Goal: Task Accomplishment & Management: Manage account settings

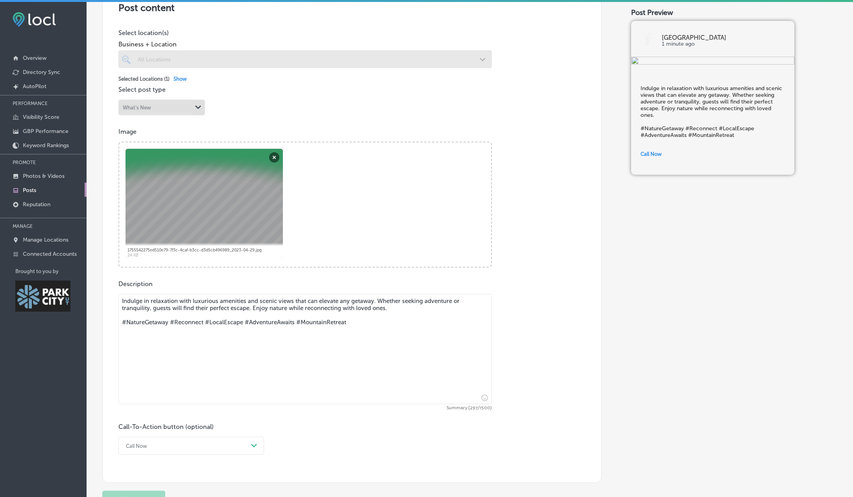
scroll to position [177, 0]
drag, startPoint x: 350, startPoint y: 322, endPoint x: 298, endPoint y: 321, distance: 51.5
click at [298, 321] on textarea "Indulge in relaxation with luxurious amenities and scenic views that can elevat…" at bounding box center [304, 349] width 373 height 110
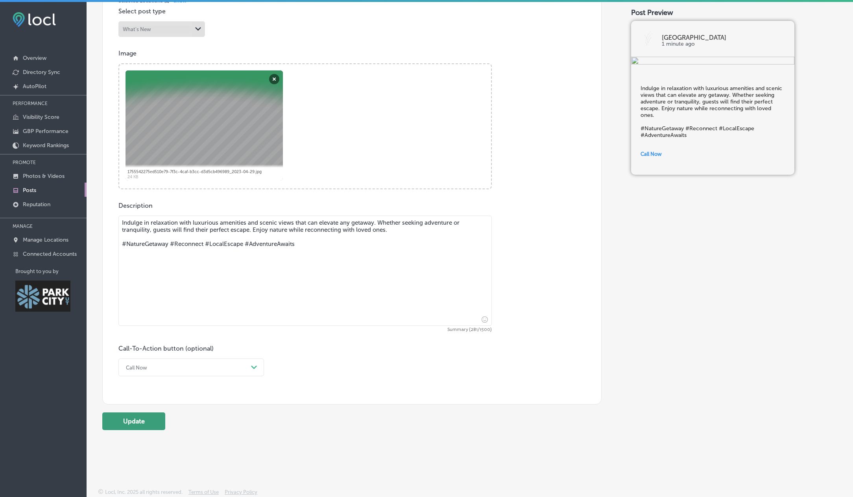
type textarea "Indulge in relaxation with luxurious amenities and scenic views that can elevat…"
click at [142, 421] on button "Update" at bounding box center [133, 421] width 63 height 18
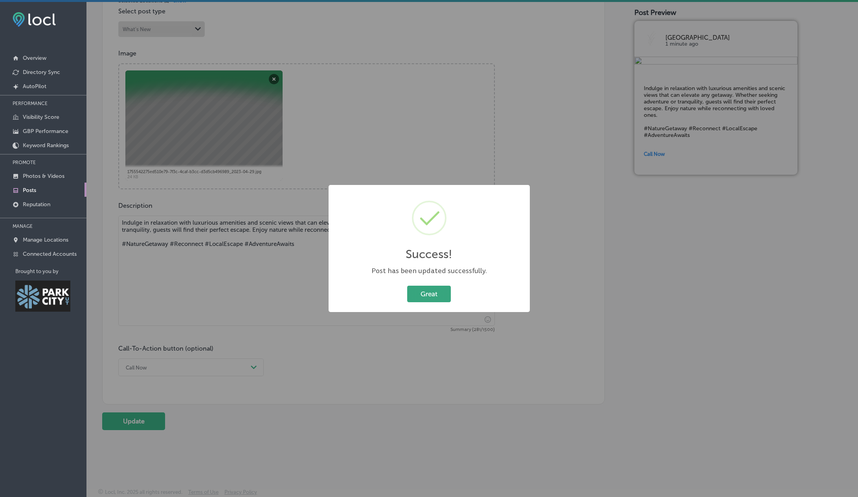
click at [429, 294] on button "Great" at bounding box center [429, 294] width 44 height 16
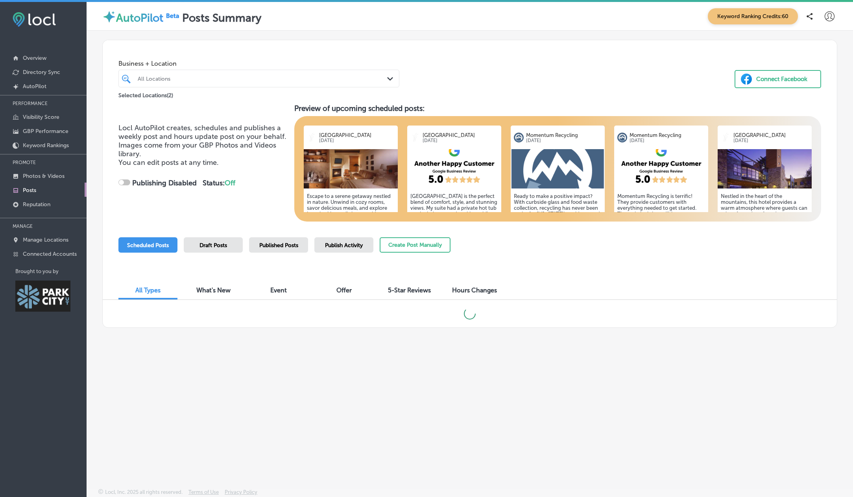
checkbox input "true"
click at [371, 197] on h5 "Escape to a serene getaway nestled in nature. Unwind in cozy rooms, savor delic…" at bounding box center [351, 225] width 88 height 65
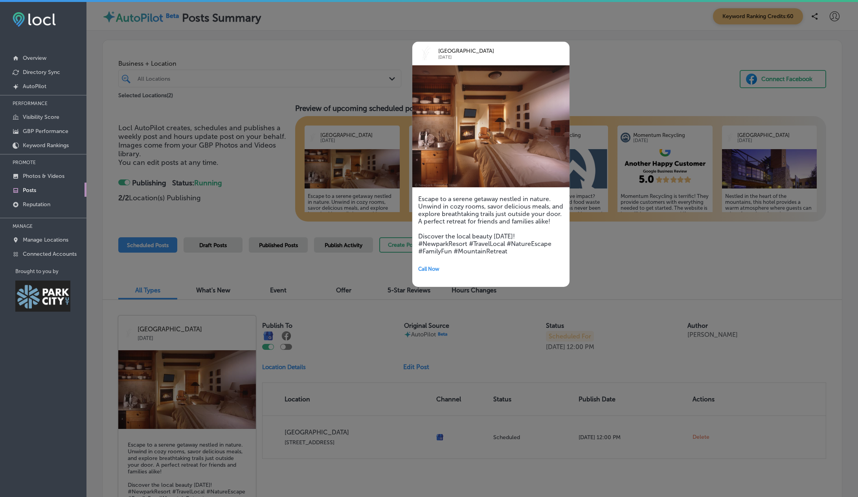
click at [237, 157] on div at bounding box center [429, 248] width 858 height 497
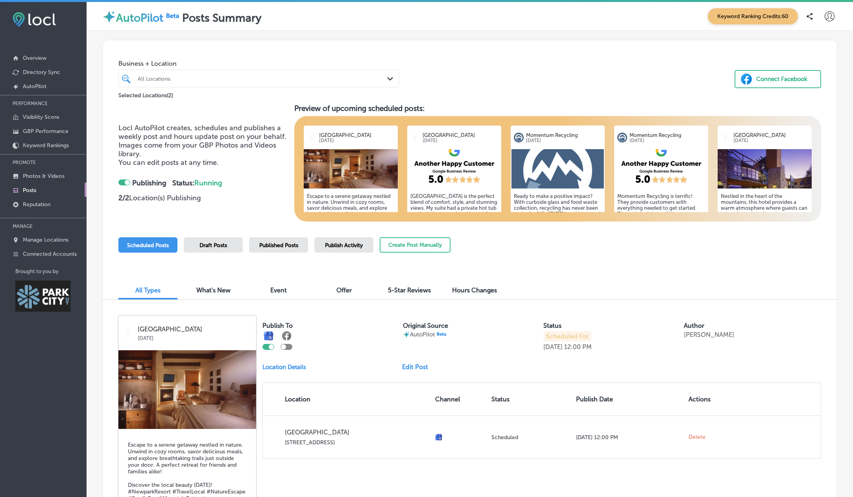
click at [271, 347] on div at bounding box center [271, 346] width 5 height 5
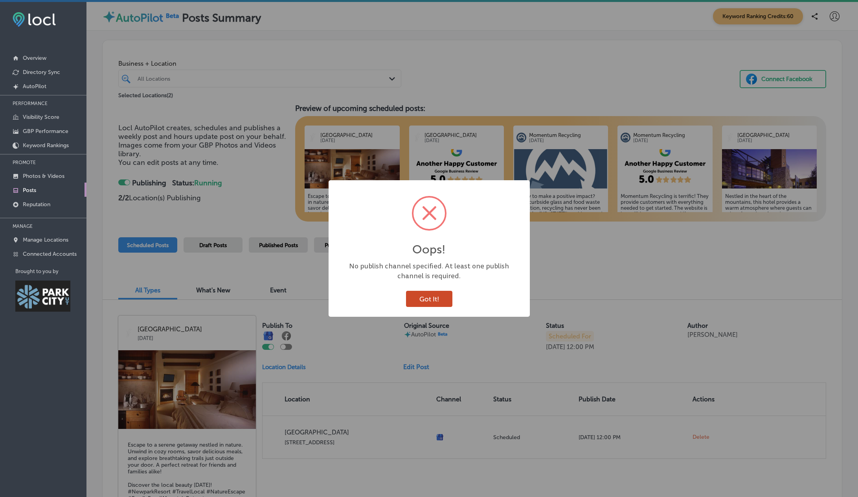
click at [423, 303] on button "Got It!" at bounding box center [429, 299] width 46 height 16
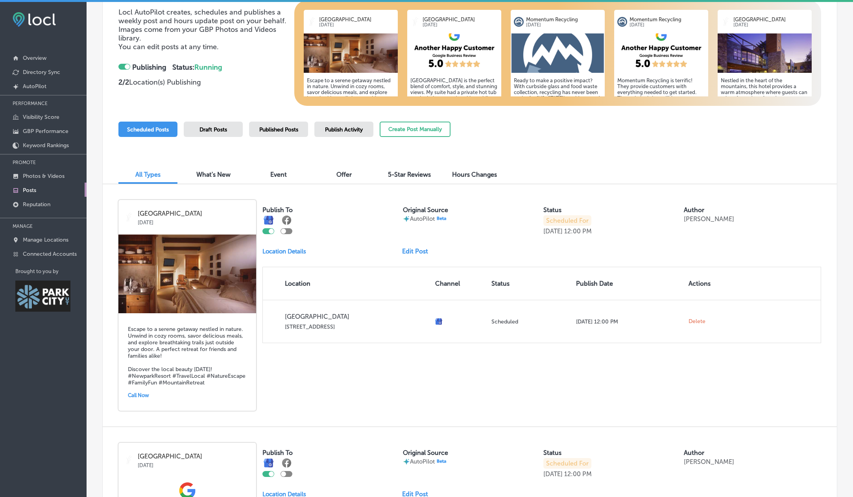
scroll to position [118, 0]
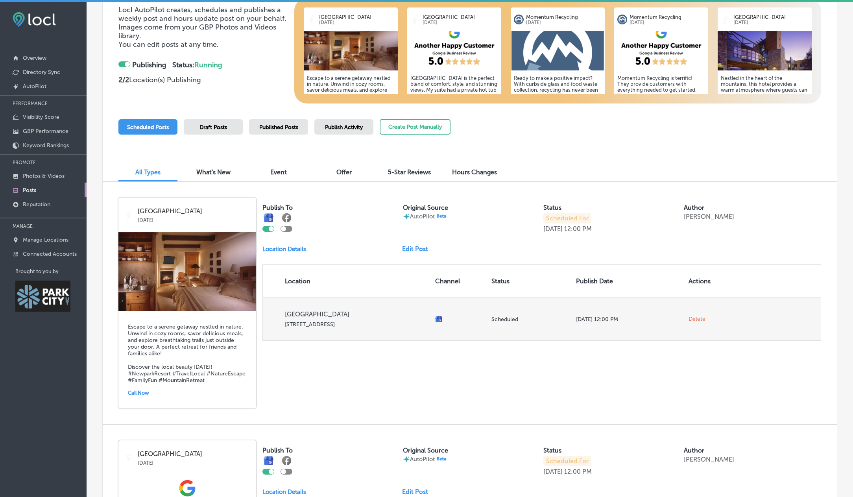
click at [695, 321] on span "Delete" at bounding box center [696, 318] width 17 height 7
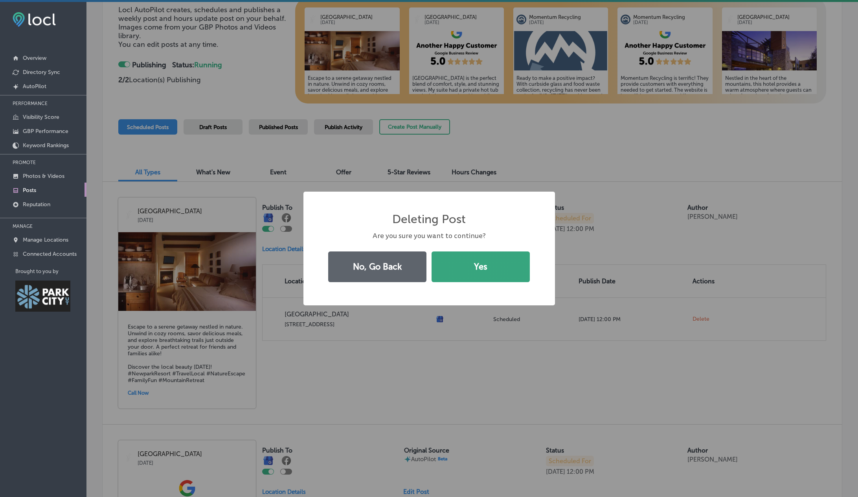
click at [473, 266] on button "Yes" at bounding box center [481, 266] width 98 height 31
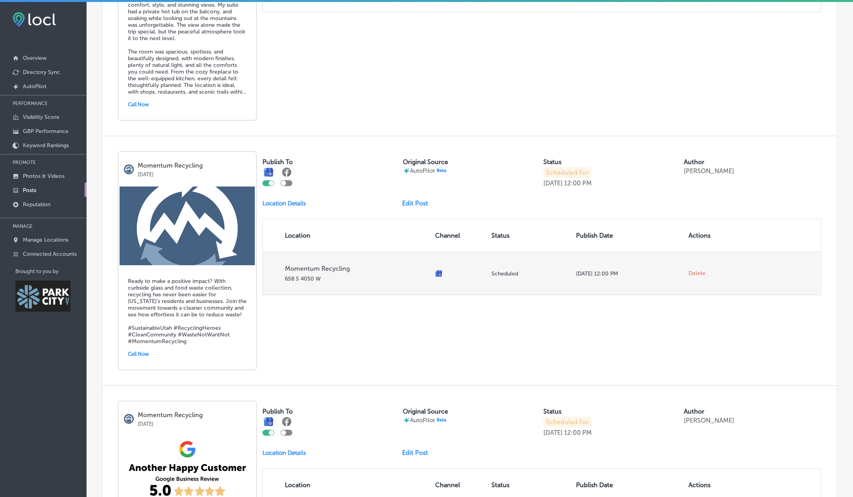
scroll to position [433, 0]
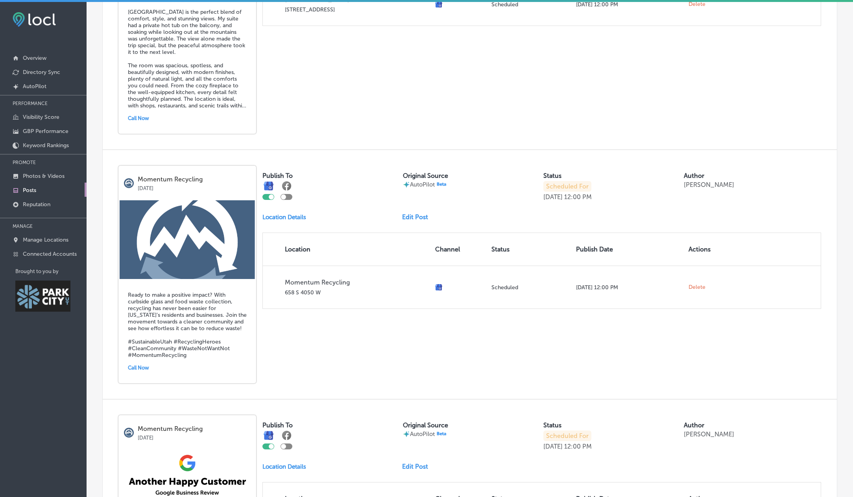
click at [422, 219] on link "Edit Post" at bounding box center [418, 216] width 32 height 7
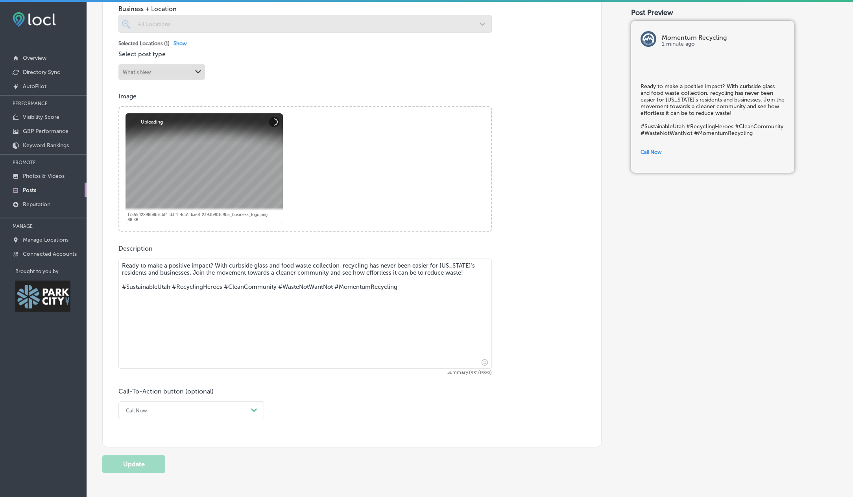
scroll to position [236, 0]
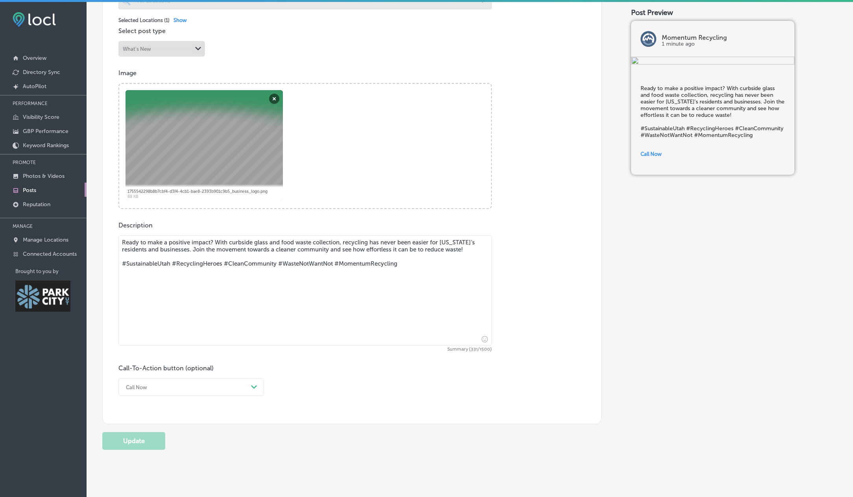
drag, startPoint x: 416, startPoint y: 263, endPoint x: 335, endPoint y: 266, distance: 80.7
click at [335, 266] on textarea "Ready to make a positive impact? With curbside glass and food waste collection,…" at bounding box center [304, 290] width 373 height 110
drag, startPoint x: 223, startPoint y: 265, endPoint x: 171, endPoint y: 263, distance: 51.9
click at [171, 263] on textarea "Ready to make a positive impact? With curbside glass and food waste collection,…" at bounding box center [304, 290] width 373 height 110
type textarea "Ready to make a positive impact? With curbside glass and food waste collection,…"
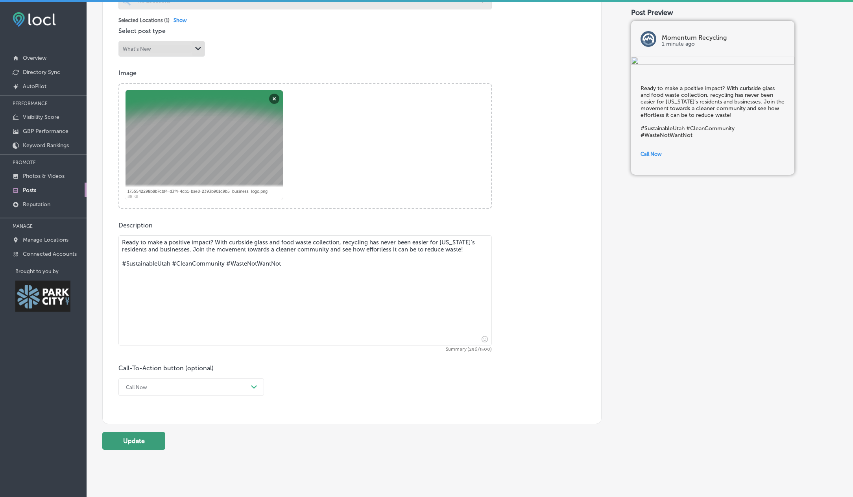
click at [125, 441] on button "Update" at bounding box center [133, 441] width 63 height 18
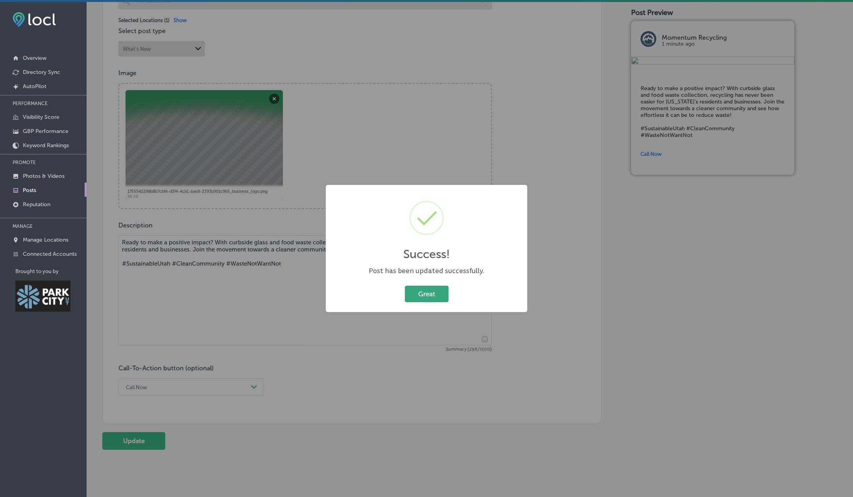
click at [427, 297] on button "Great" at bounding box center [427, 294] width 44 height 16
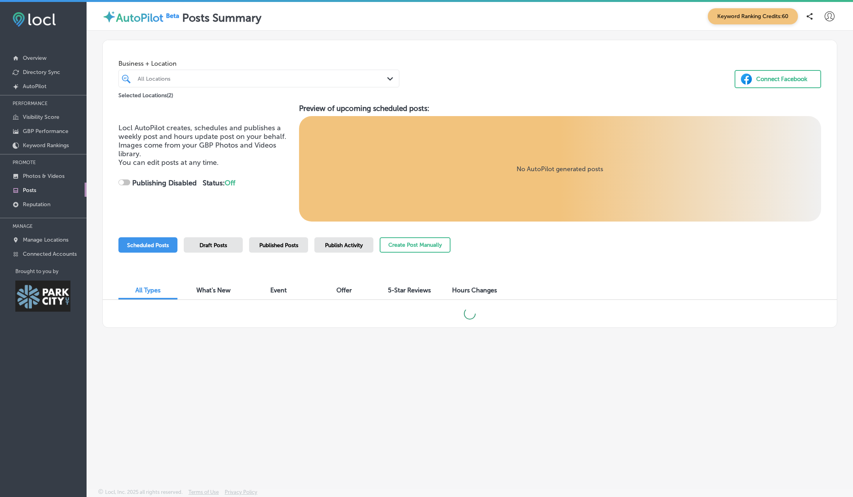
checkbox input "true"
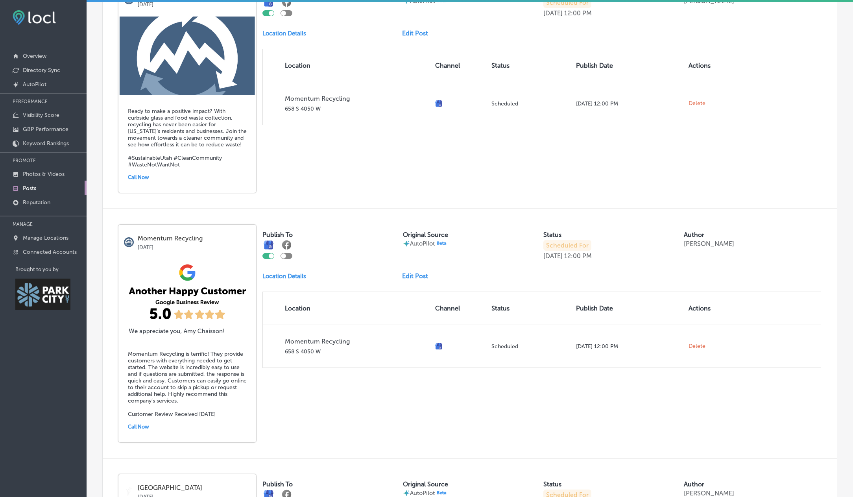
scroll to position [590, 0]
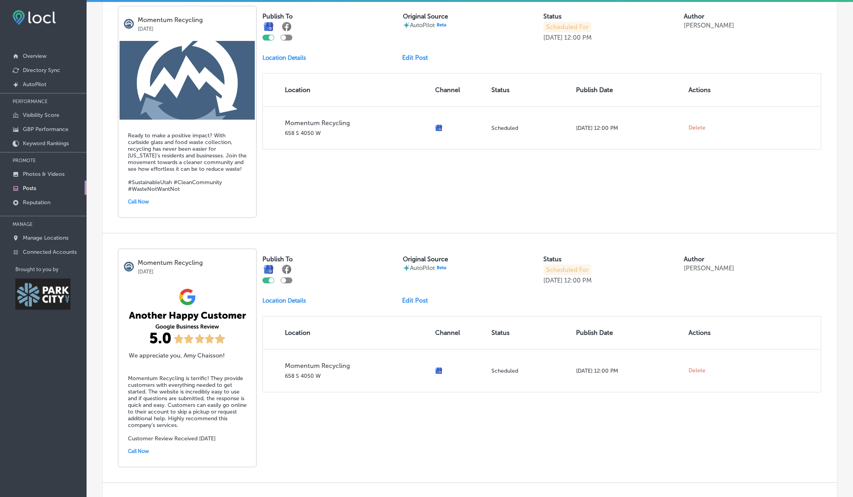
click at [409, 298] on link "Edit Post" at bounding box center [418, 300] width 32 height 7
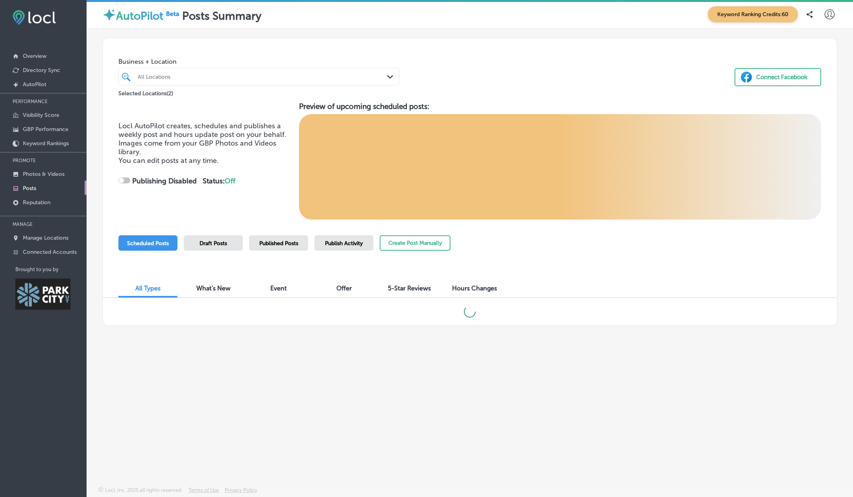
checkbox input "true"
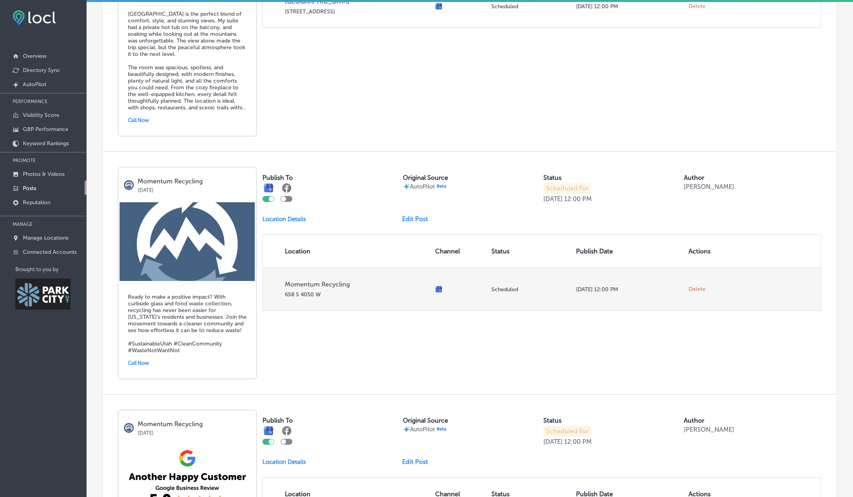
scroll to position [433, 0]
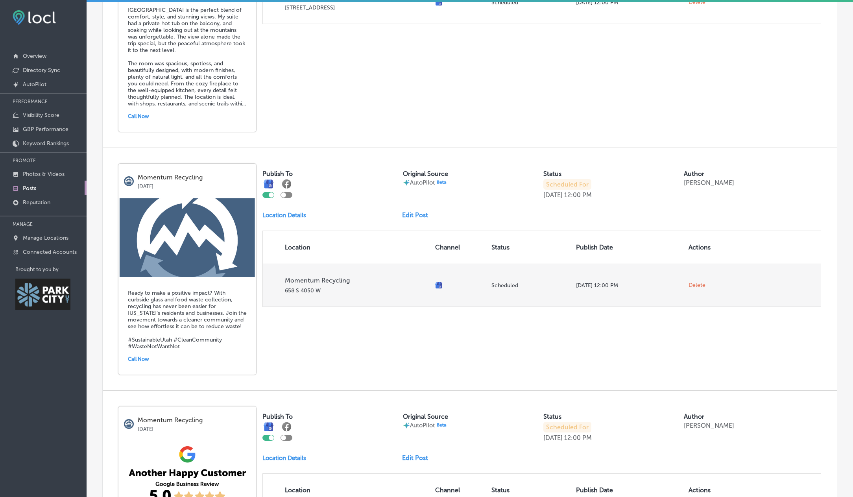
click at [693, 286] on span "Delete" at bounding box center [696, 285] width 17 height 7
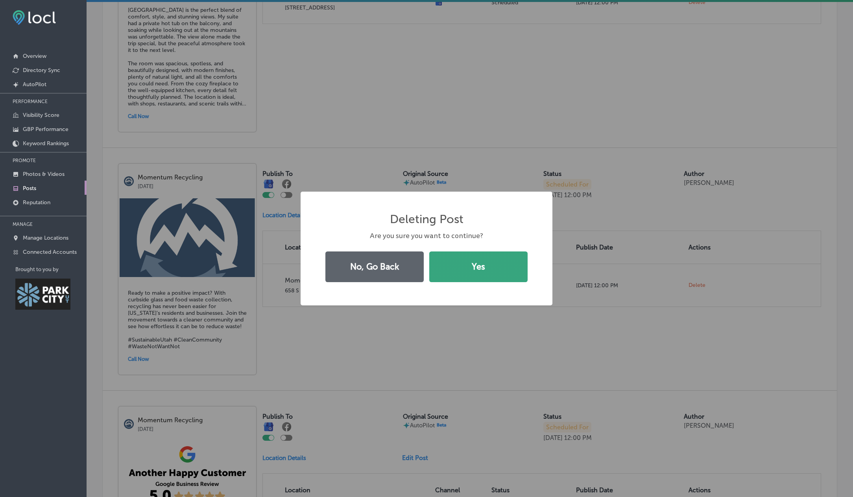
click at [482, 271] on button "Yes" at bounding box center [478, 266] width 98 height 31
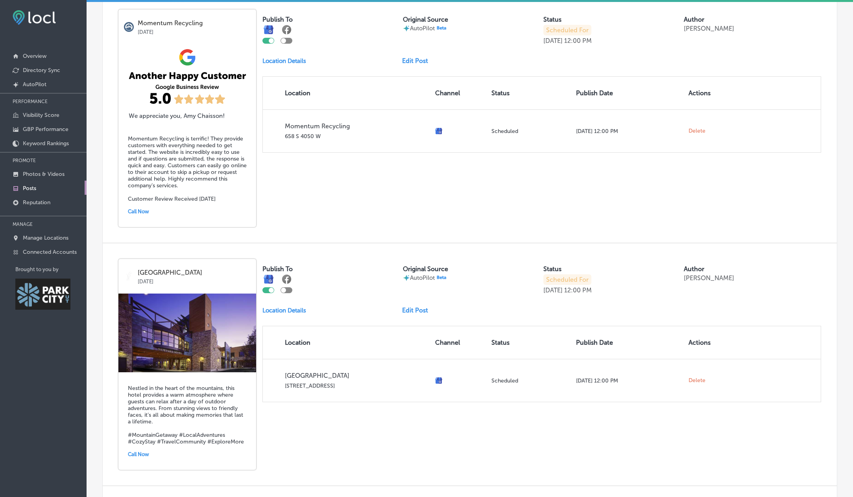
scroll to position [747, 0]
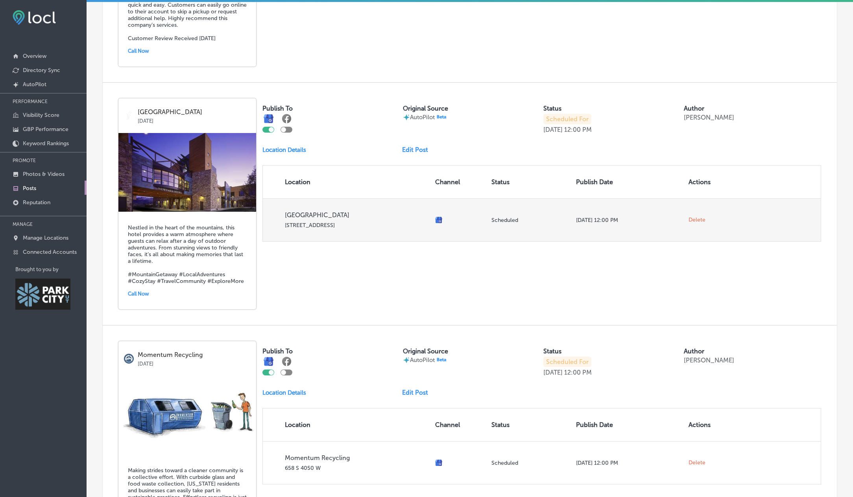
click at [696, 219] on span "Delete" at bounding box center [696, 219] width 17 height 7
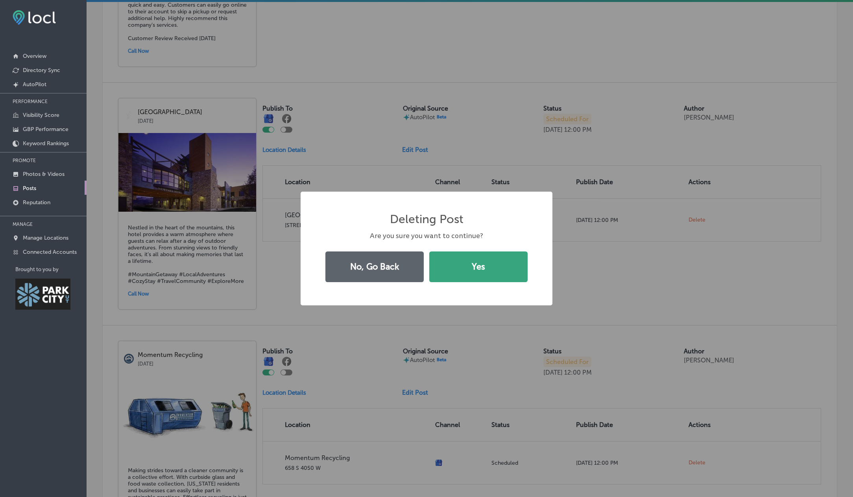
click at [486, 267] on button "Yes" at bounding box center [478, 266] width 98 height 31
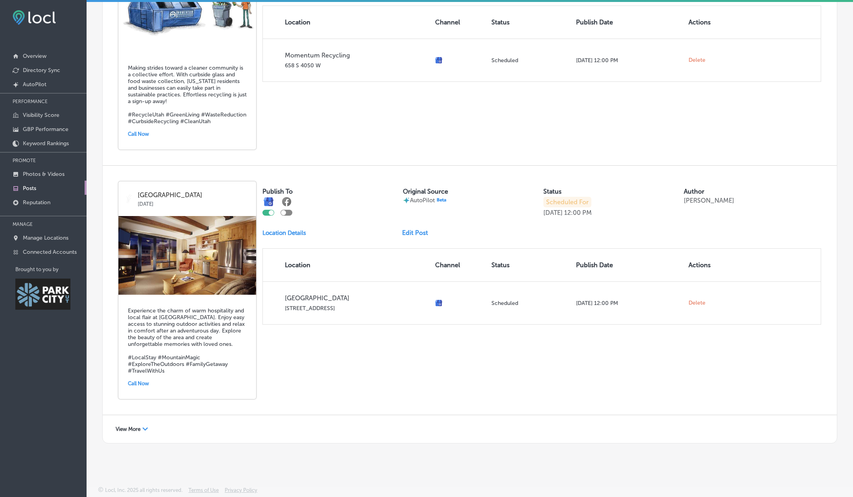
scroll to position [914, 0]
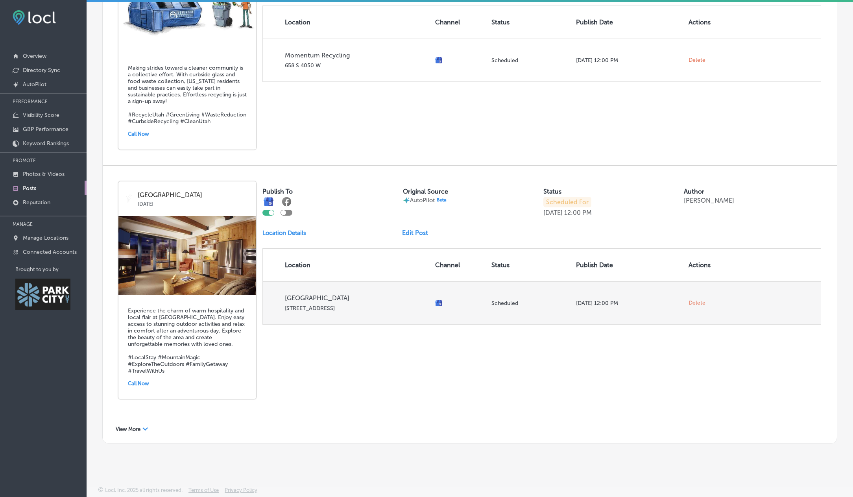
click at [692, 302] on span "Delete" at bounding box center [696, 302] width 17 height 7
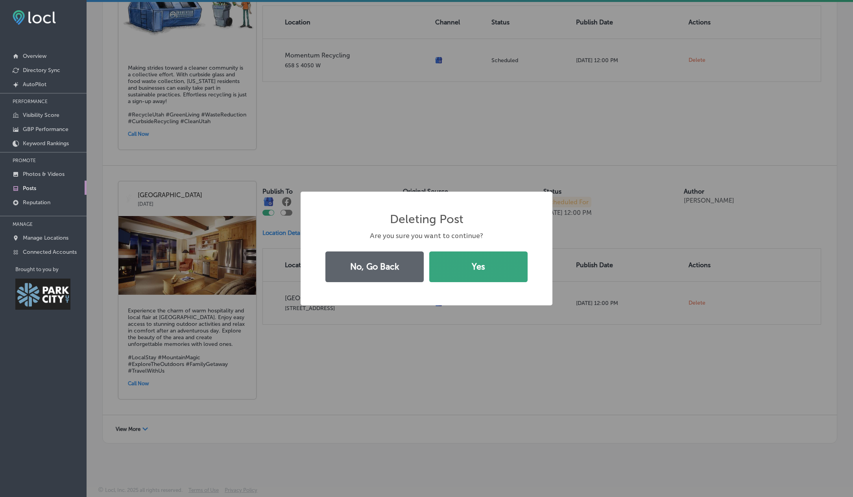
click at [478, 271] on button "Yes" at bounding box center [478, 266] width 98 height 31
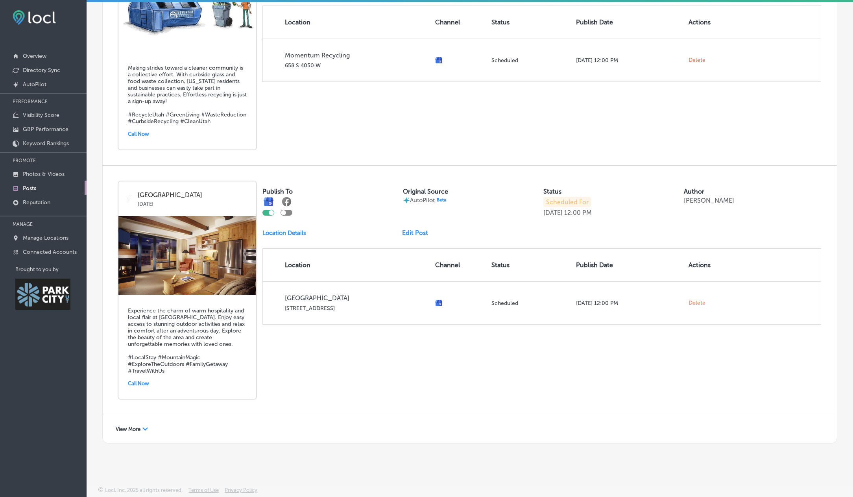
scroll to position [664, 0]
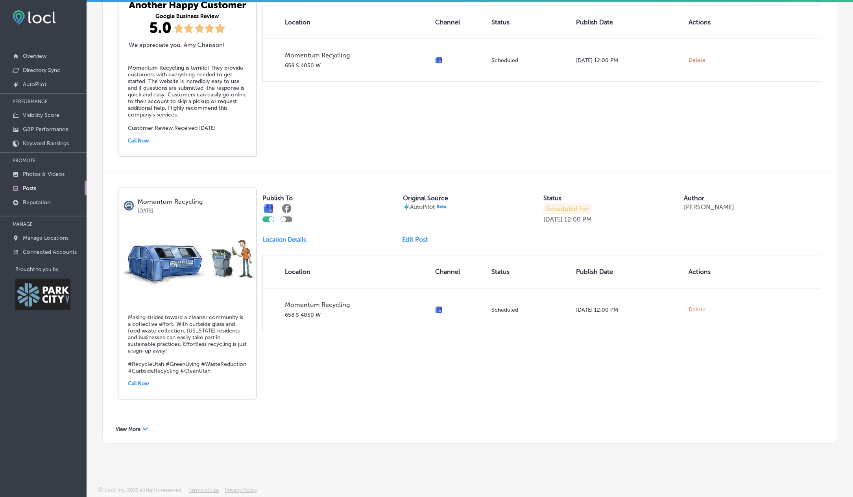
click at [121, 432] on div "View More Path Created with Sketch." at bounding box center [132, 429] width 42 height 12
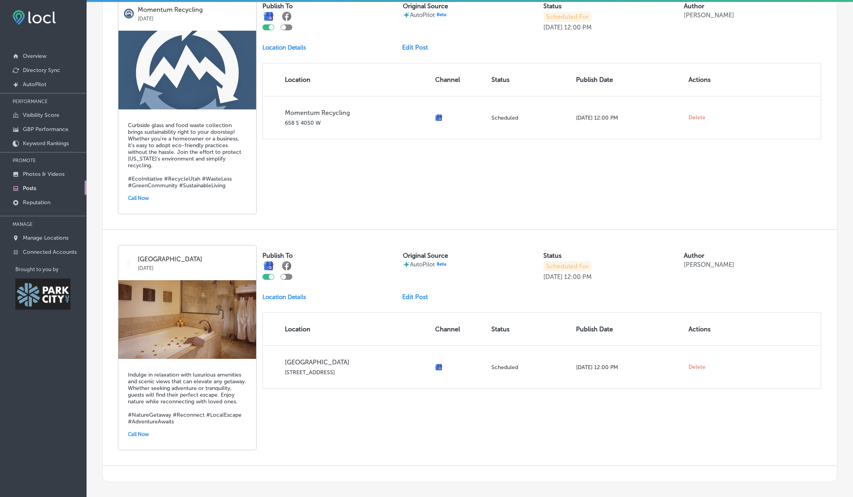
scroll to position [1110, 0]
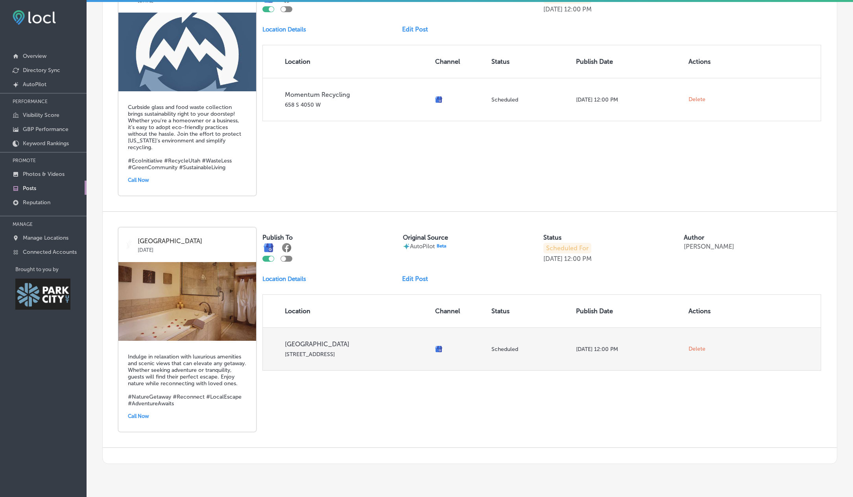
click at [698, 350] on span "Delete" at bounding box center [696, 348] width 17 height 7
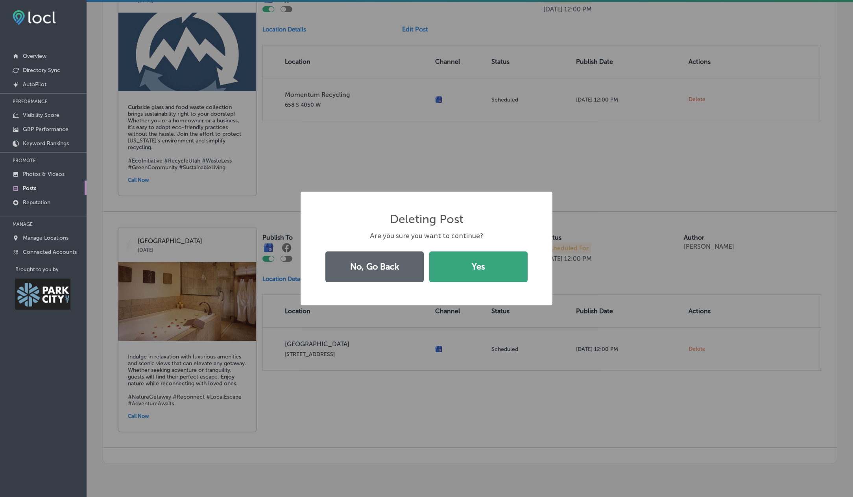
click at [477, 271] on button "Yes" at bounding box center [478, 266] width 98 height 31
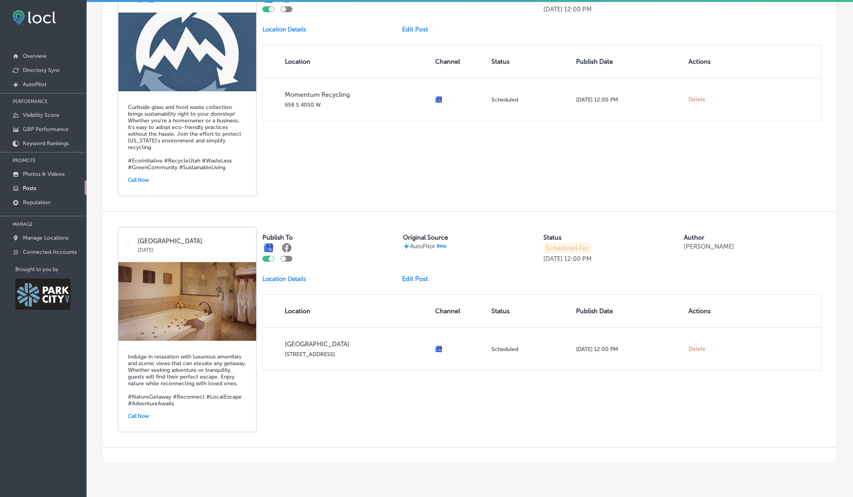
scroll to position [895, 0]
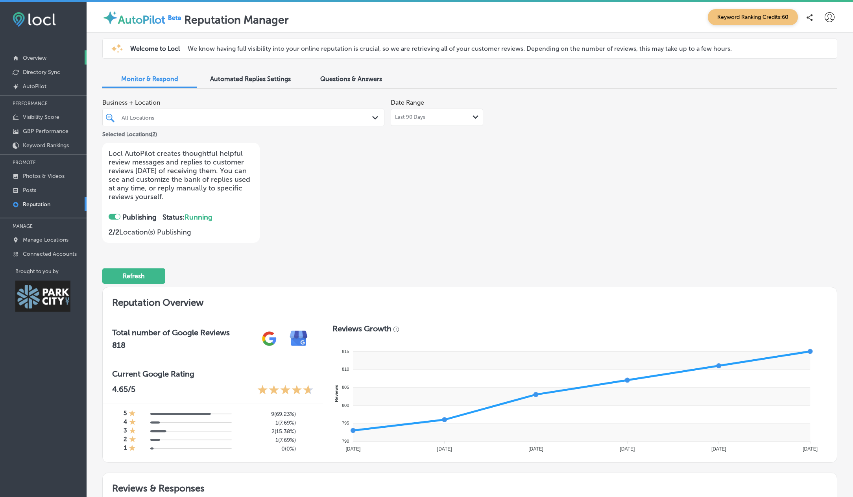
click at [32, 57] on p "Overview" at bounding box center [35, 58] width 24 height 7
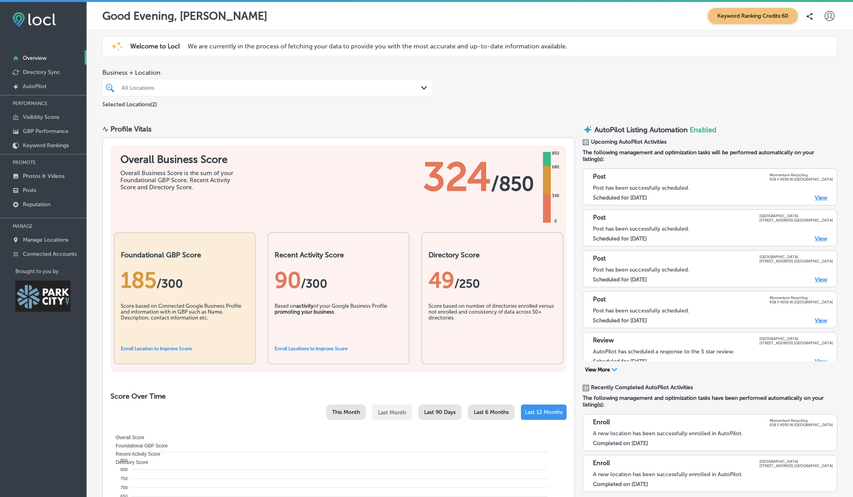
click at [824, 18] on icon at bounding box center [829, 16] width 10 height 10
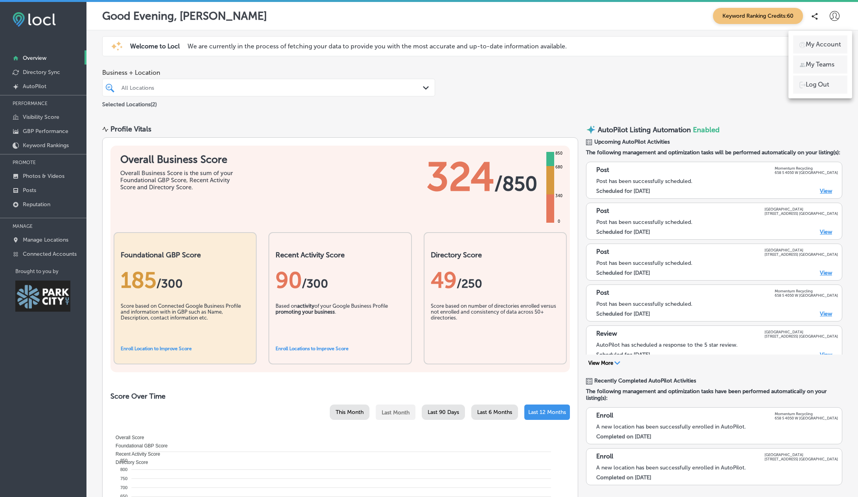
click at [392, 120] on div at bounding box center [429, 248] width 858 height 497
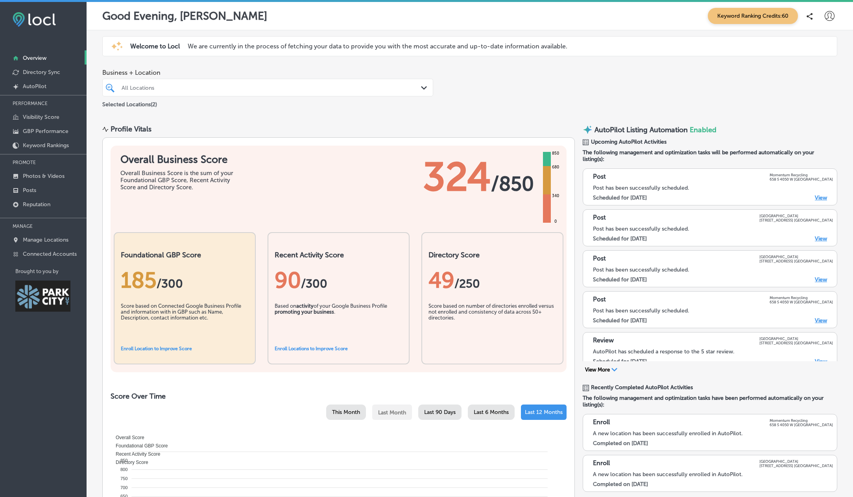
click at [505, 106] on div "Business + Location All Locations Path Created with Sketch. Selected Locations …" at bounding box center [470, 89] width 766 height 52
click at [36, 89] on p "AutoPilot" at bounding box center [35, 86] width 24 height 7
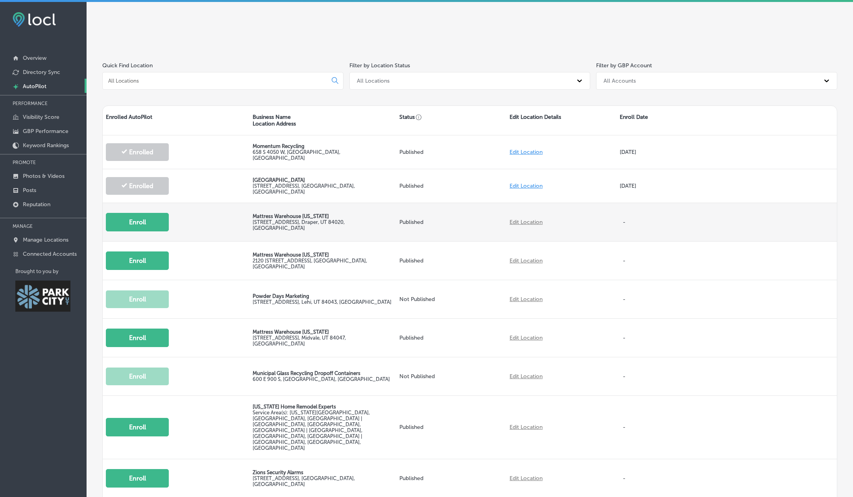
scroll to position [157, 0]
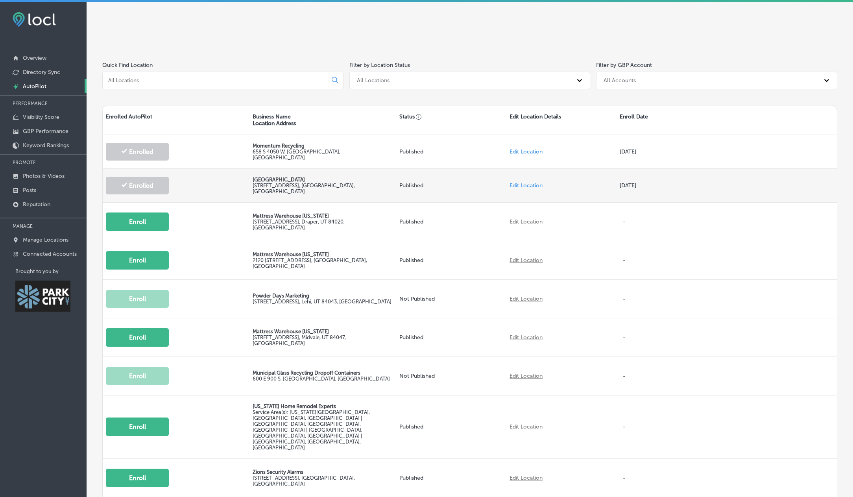
click at [537, 185] on link "Edit Location" at bounding box center [525, 185] width 33 height 7
select select "US"
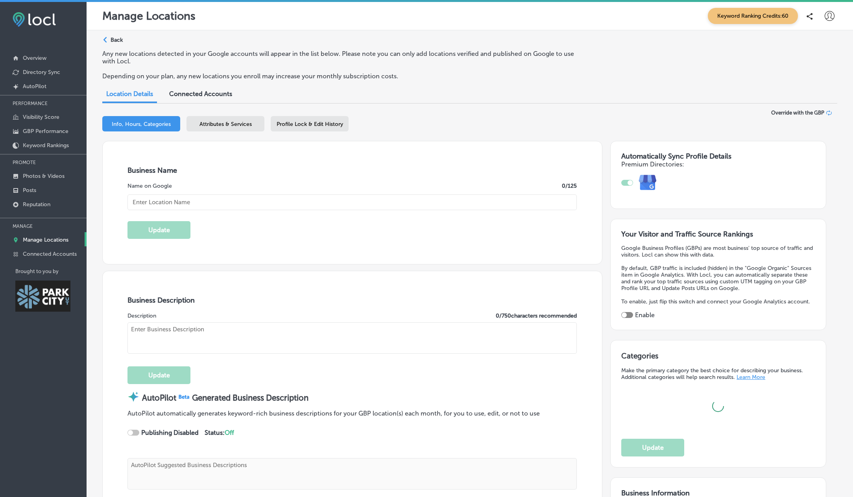
checkbox input "true"
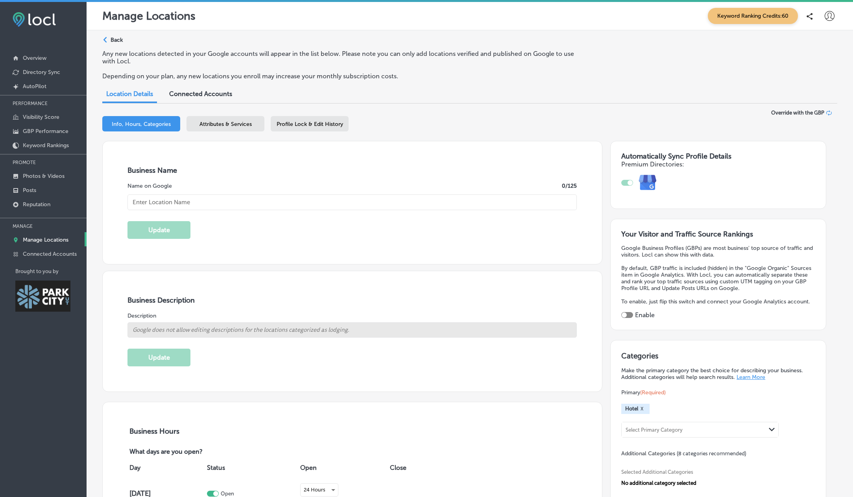
type input "[STREET_ADDRESS]"
type input "[GEOGRAPHIC_DATA]"
type input "84098"
type input "US"
type input "[URL][DOMAIN_NAME]"
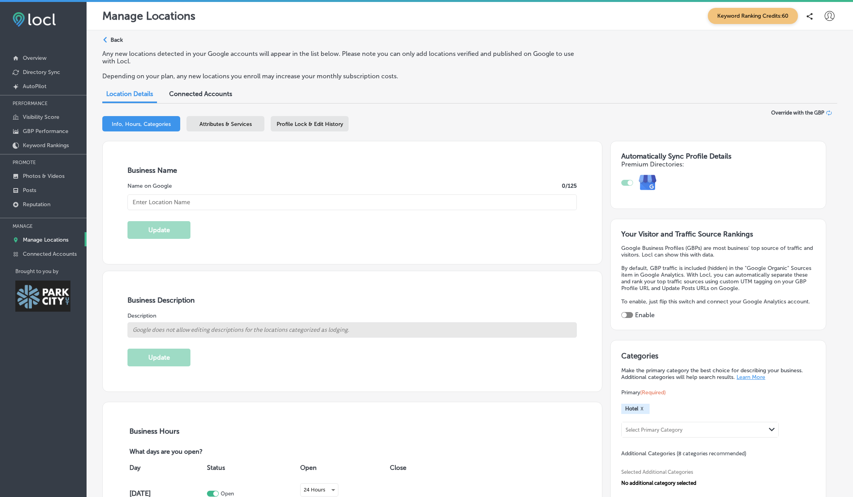
type input "[GEOGRAPHIC_DATA]"
type input "[PHONE_NUMBER]"
select select "US"
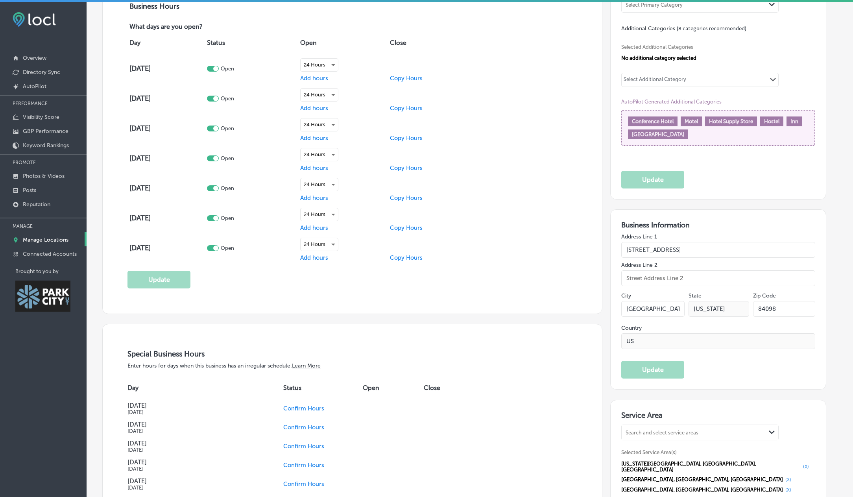
scroll to position [551, 0]
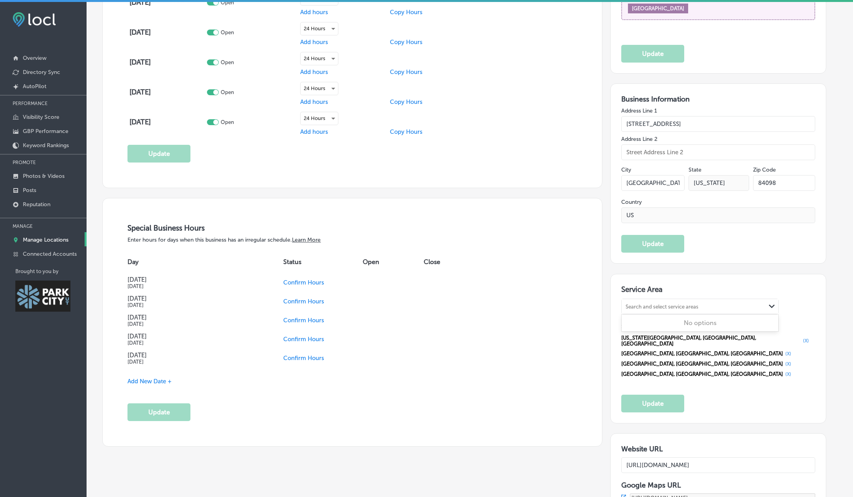
click at [679, 305] on div "Search and select service areas" at bounding box center [661, 306] width 73 height 6
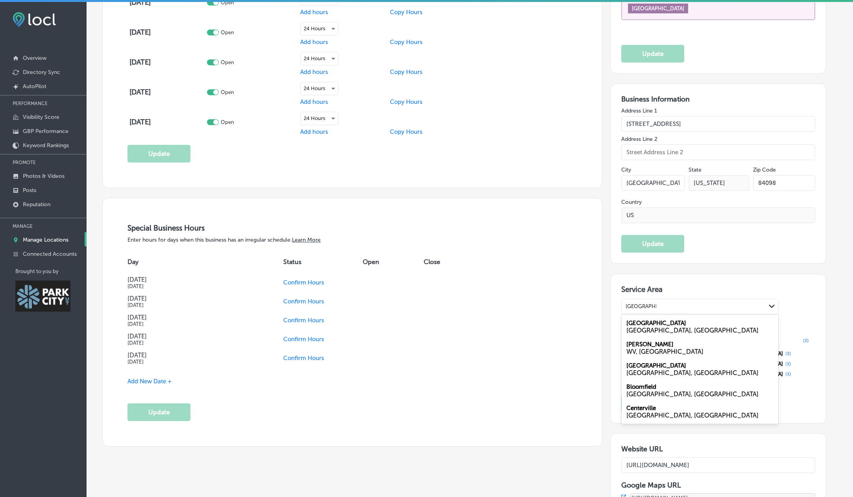
click at [654, 324] on label "[GEOGRAPHIC_DATA]" at bounding box center [656, 322] width 60 height 7
type input "[GEOGRAPHIC_DATA]"
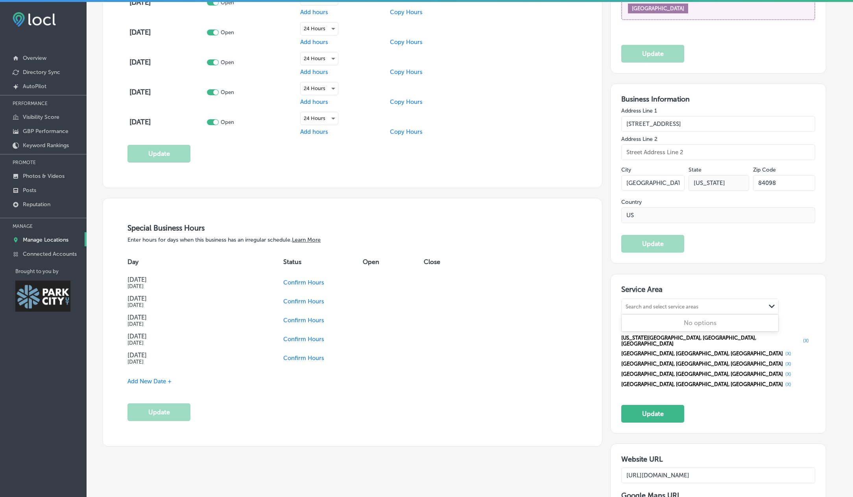
click at [690, 306] on div "Search and select service areas" at bounding box center [661, 306] width 73 height 6
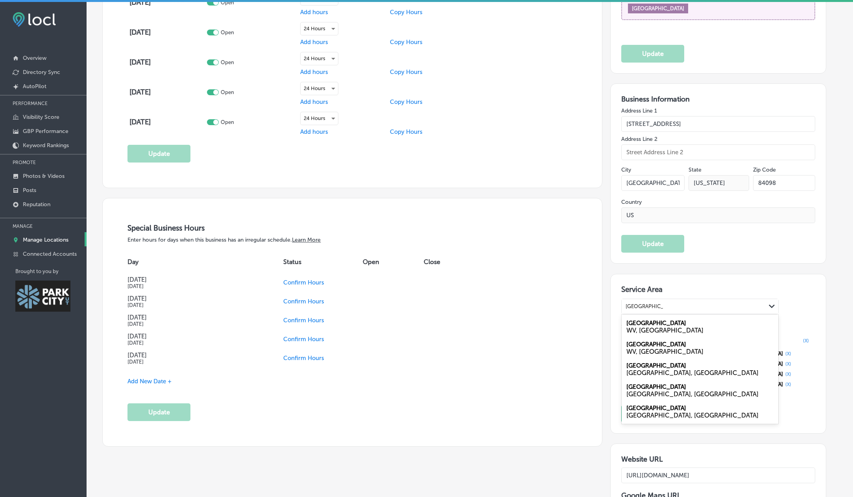
click at [663, 327] on div "WV, [GEOGRAPHIC_DATA]" at bounding box center [699, 329] width 147 height 7
type input "[GEOGRAPHIC_DATA]"
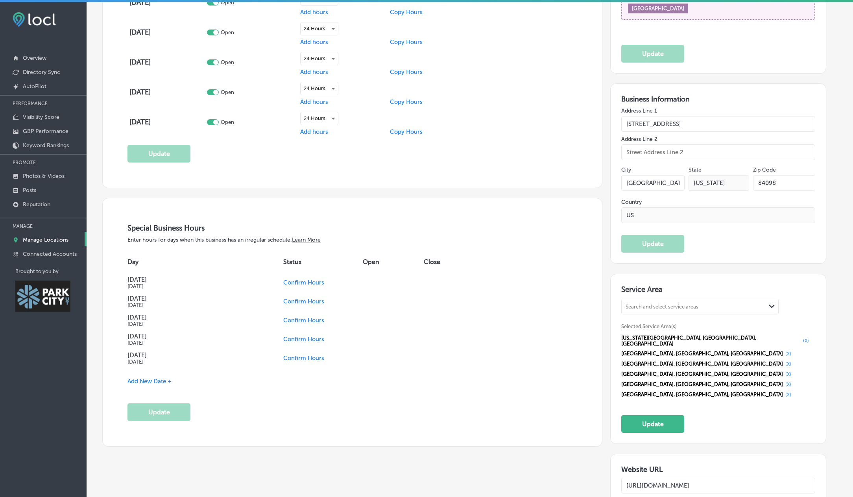
click at [684, 305] on div "Search and select service areas" at bounding box center [661, 306] width 73 height 6
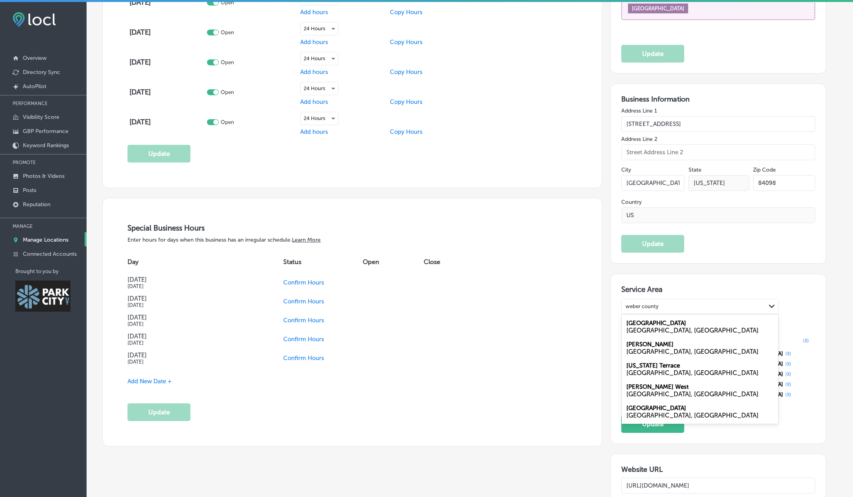
click at [663, 329] on div "[GEOGRAPHIC_DATA], [GEOGRAPHIC_DATA]" at bounding box center [699, 329] width 147 height 7
type input "weber county"
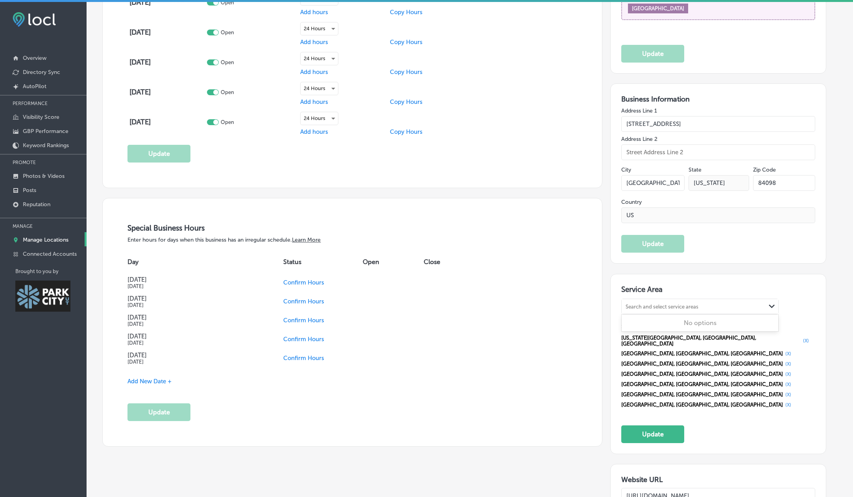
click at [680, 306] on div "Search and select service areas" at bounding box center [661, 306] width 73 height 6
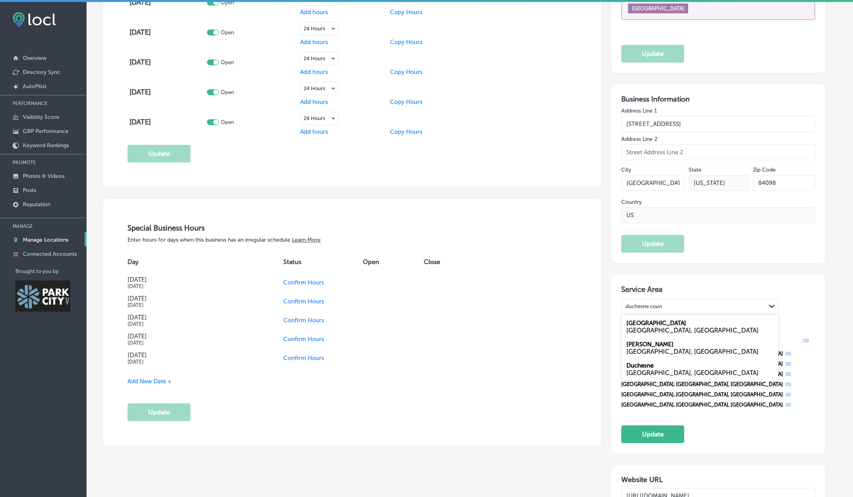
click at [660, 325] on label "[GEOGRAPHIC_DATA]" at bounding box center [656, 322] width 60 height 7
type input "duchesne coun"
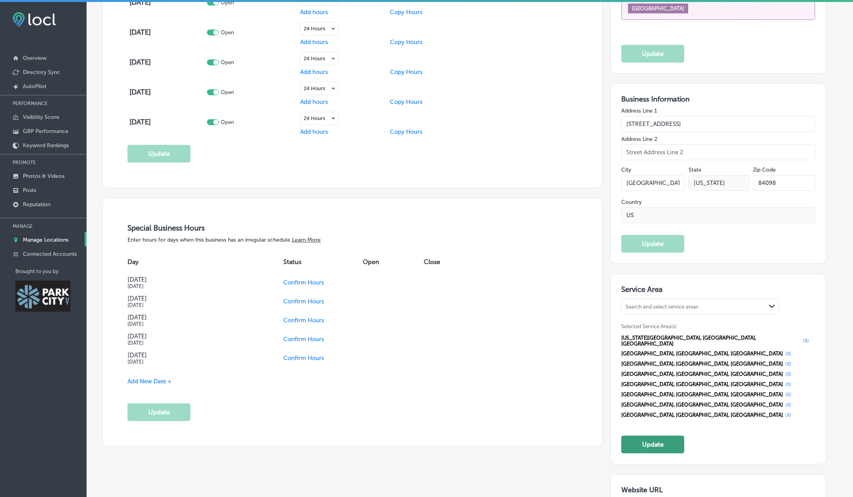
click at [660, 435] on button "Update" at bounding box center [652, 444] width 63 height 18
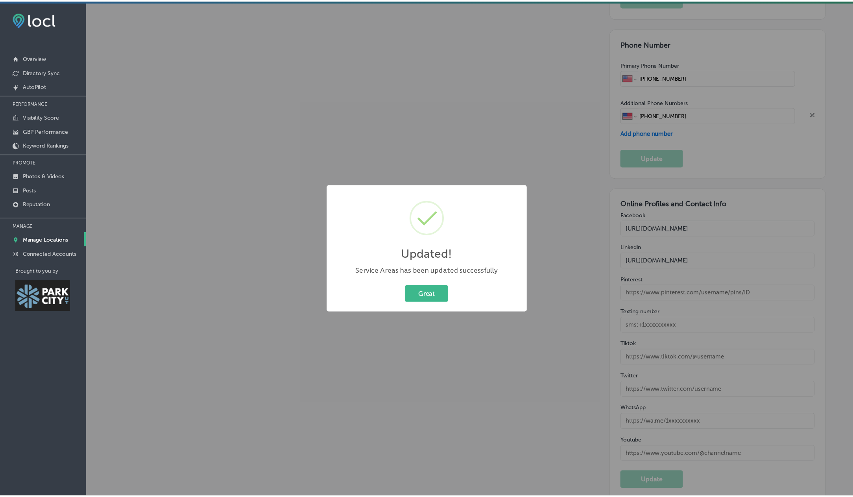
scroll to position [1229, 0]
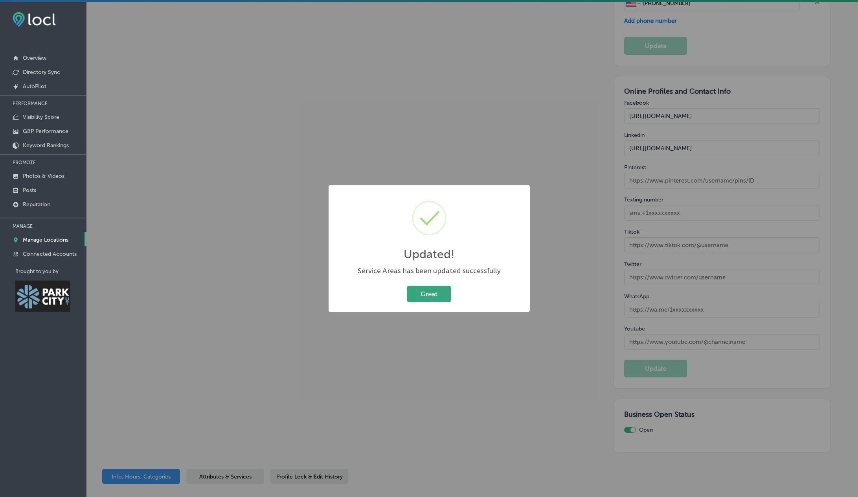
click at [431, 292] on button "Great" at bounding box center [429, 294] width 44 height 16
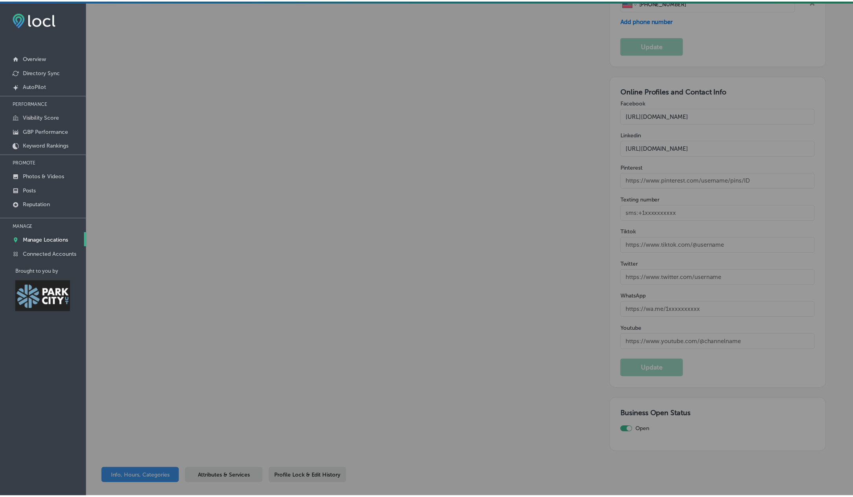
scroll to position [1227, 0]
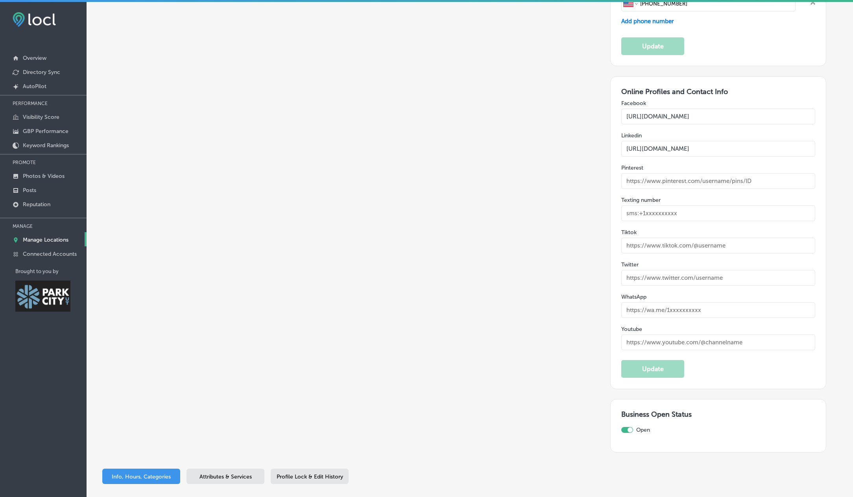
click at [681, 270] on input "text" at bounding box center [717, 278] width 193 height 16
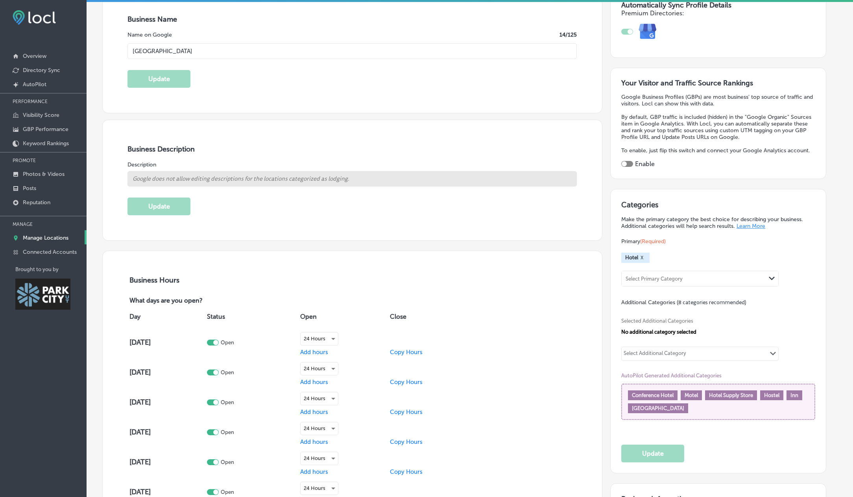
scroll to position [0, 0]
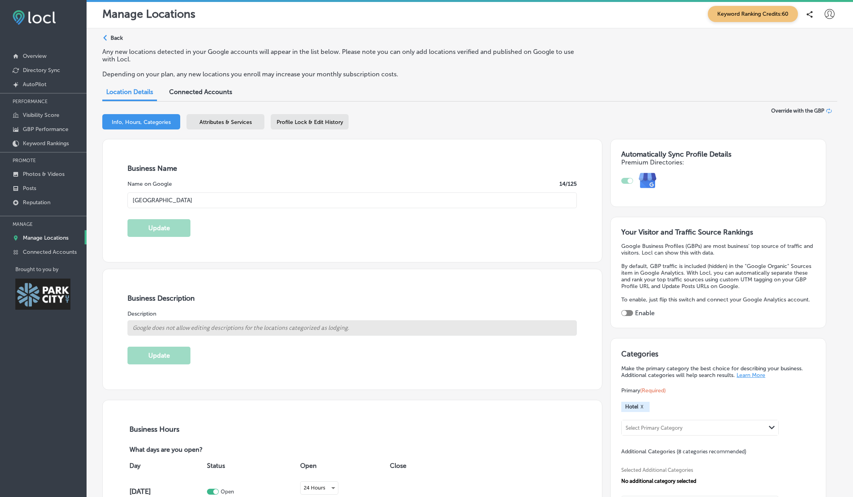
click at [202, 91] on span "Connected Accounts" at bounding box center [200, 91] width 63 height 7
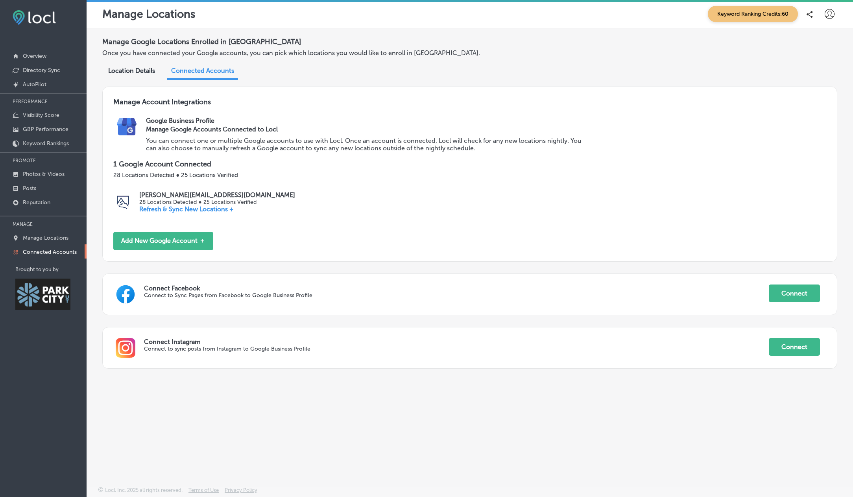
click at [139, 68] on span "Location Details" at bounding box center [131, 70] width 47 height 7
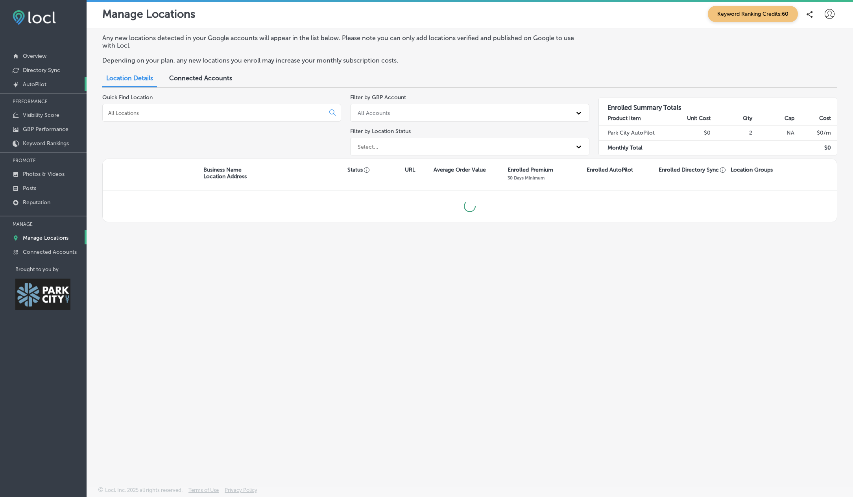
click at [40, 84] on p "AutoPilot" at bounding box center [35, 84] width 24 height 7
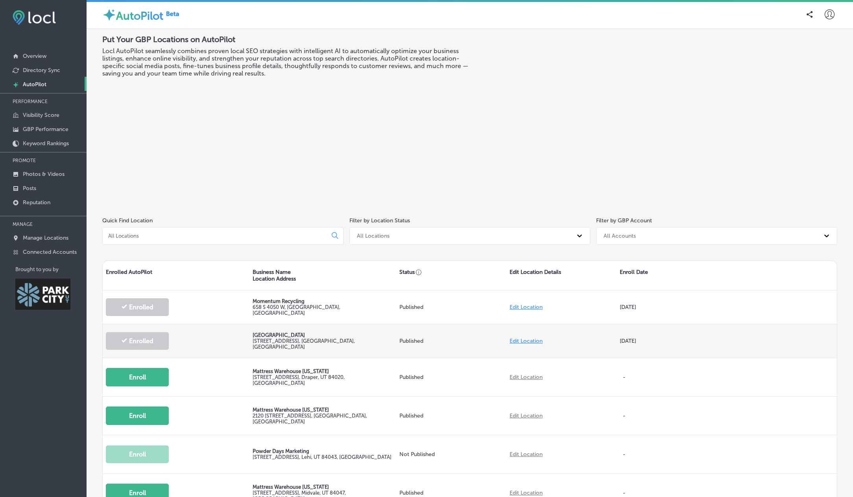
click at [528, 338] on link "Edit Location" at bounding box center [525, 340] width 33 height 7
select select "US"
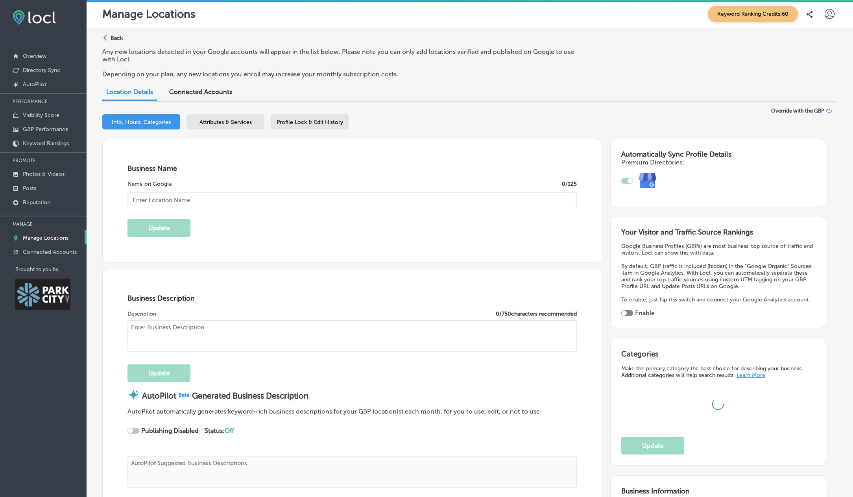
type input "[GEOGRAPHIC_DATA]"
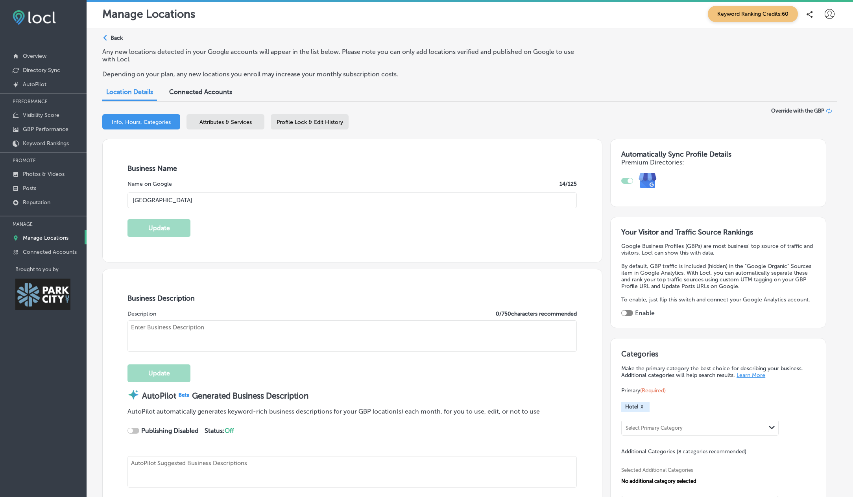
checkbox input "true"
type input "[STREET_ADDRESS]"
type input "[GEOGRAPHIC_DATA]"
type input "84098"
type input "US"
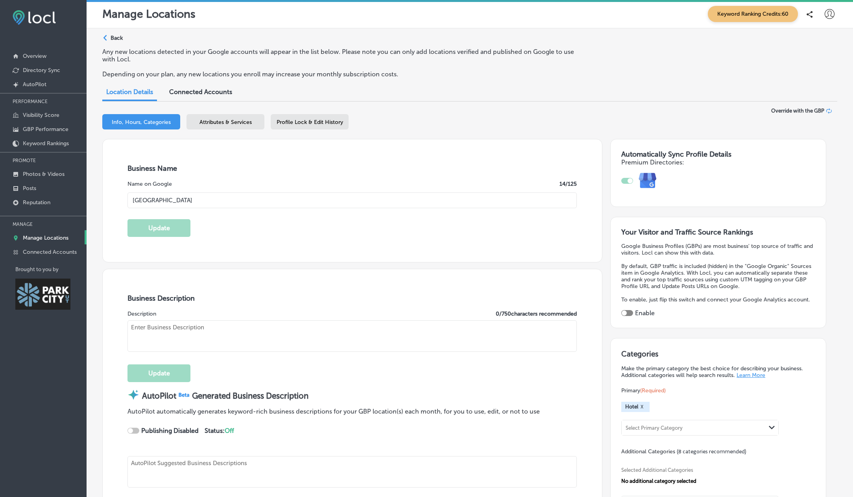
type input "[URL][DOMAIN_NAME]"
type input "[PHONE_NUMBER]"
select select "US"
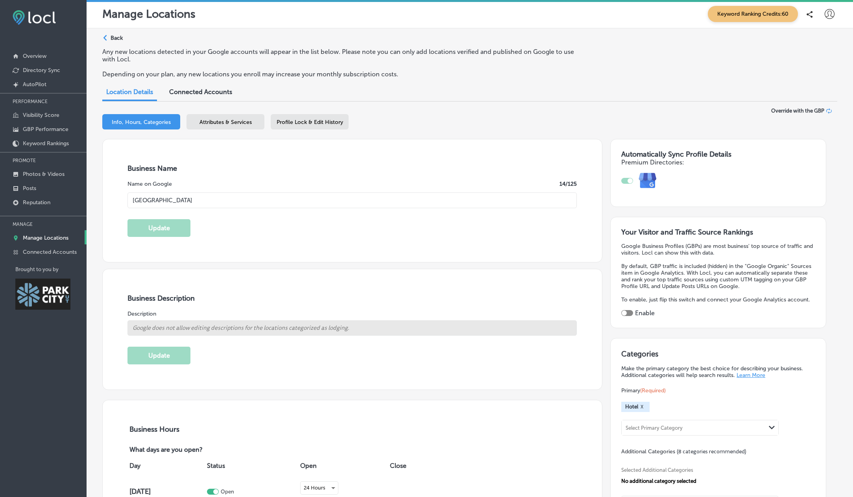
click at [228, 121] on span "Attributes & Services" at bounding box center [225, 122] width 52 height 7
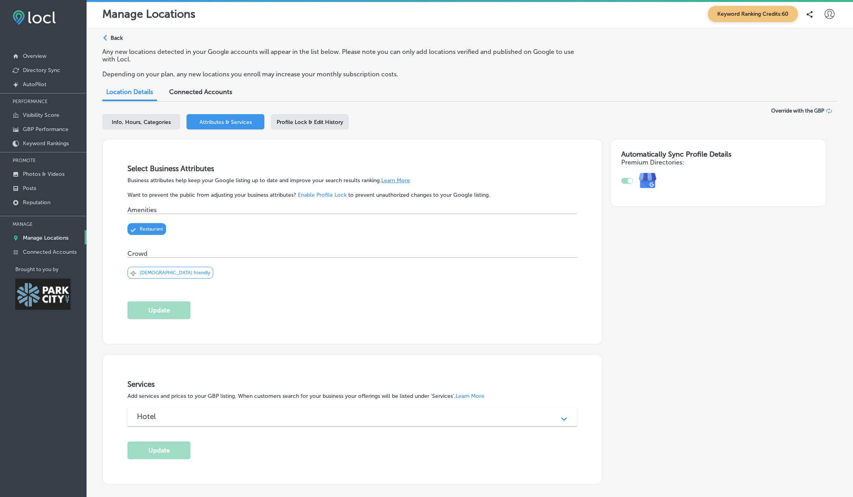
click at [309, 118] on div "Profile Lock & Edit History" at bounding box center [310, 121] width 78 height 15
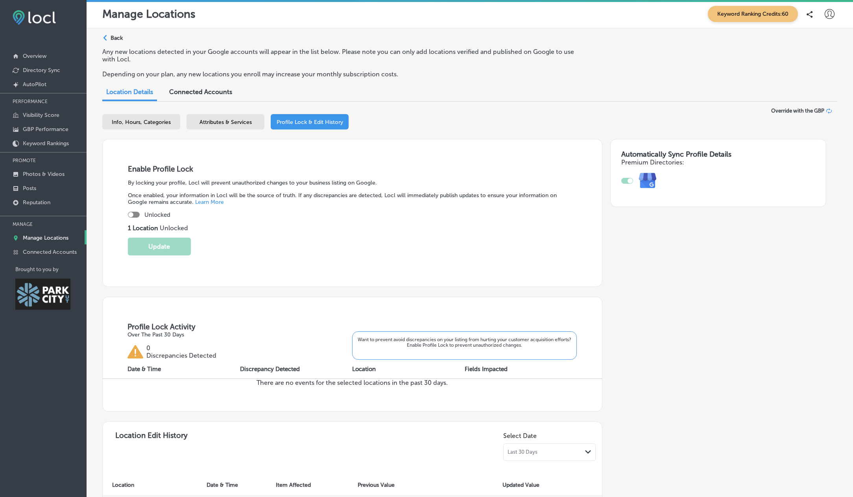
click at [115, 36] on p "Back" at bounding box center [117, 38] width 12 height 7
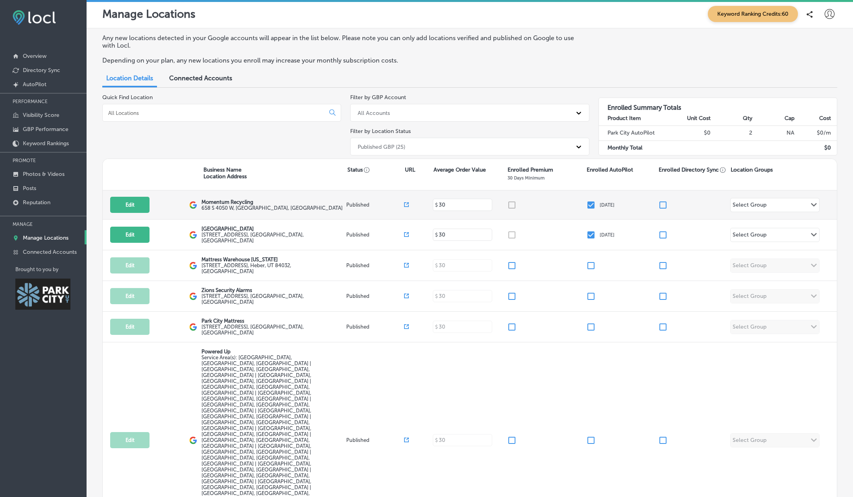
click at [586, 204] on input "checkbox" at bounding box center [590, 204] width 9 height 9
checkbox input "false"
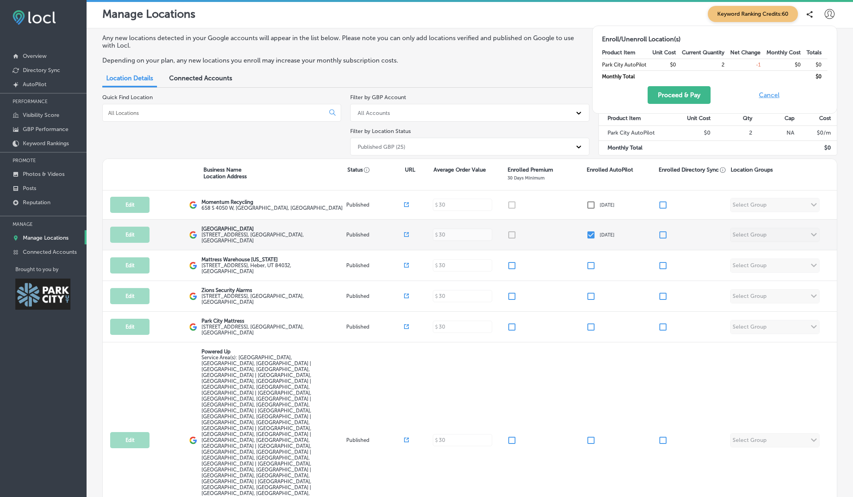
click at [587, 236] on input "checkbox" at bounding box center [590, 234] width 9 height 9
checkbox input "false"
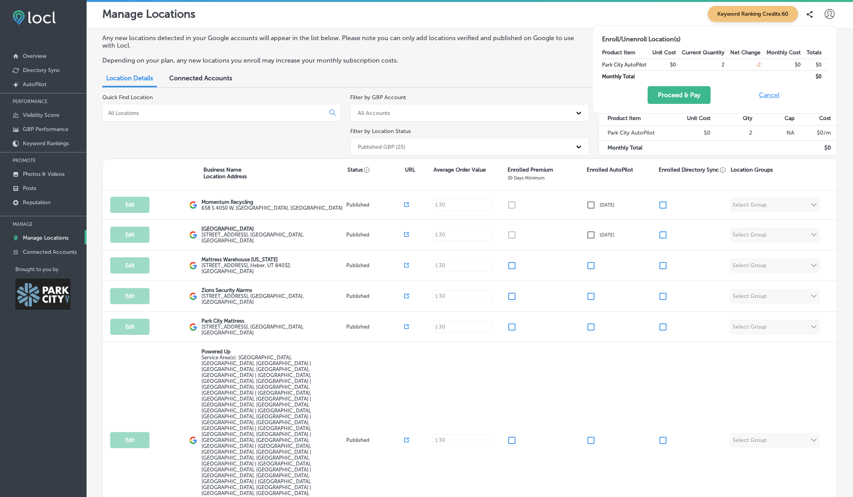
click at [94, 171] on div "Any new locations detected in your Google accounts will appear in the list belo…" at bounding box center [470, 311] width 766 height 566
click at [720, 171] on icon "button" at bounding box center [723, 170] width 6 height 6
click at [94, 190] on div "Any new locations detected in your Google accounts will appear in the list belo…" at bounding box center [470, 311] width 766 height 566
click at [33, 116] on p "Visibility Score" at bounding box center [41, 115] width 37 height 7
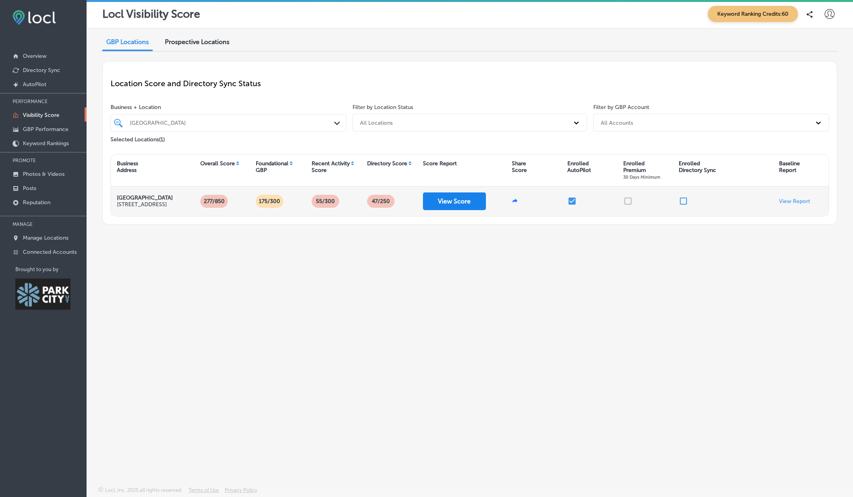
click at [468, 204] on button "View Score" at bounding box center [454, 201] width 63 height 18
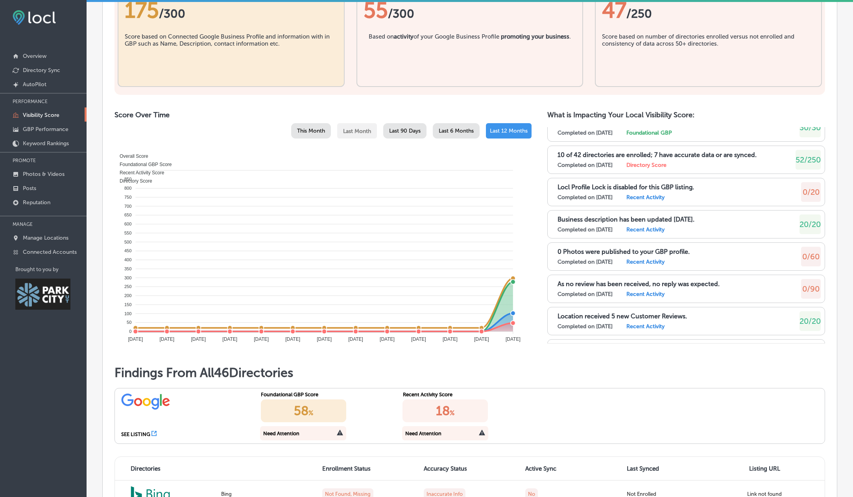
scroll to position [346, 0]
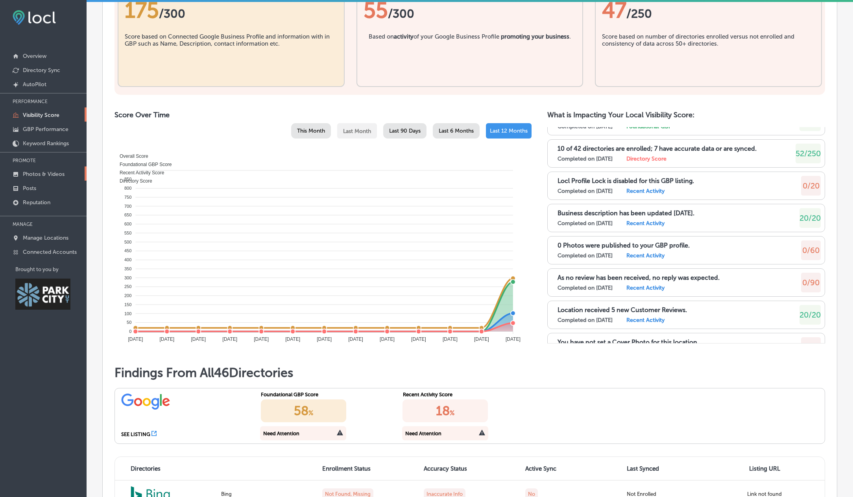
click at [41, 175] on p "Photos & Videos" at bounding box center [44, 174] width 42 height 7
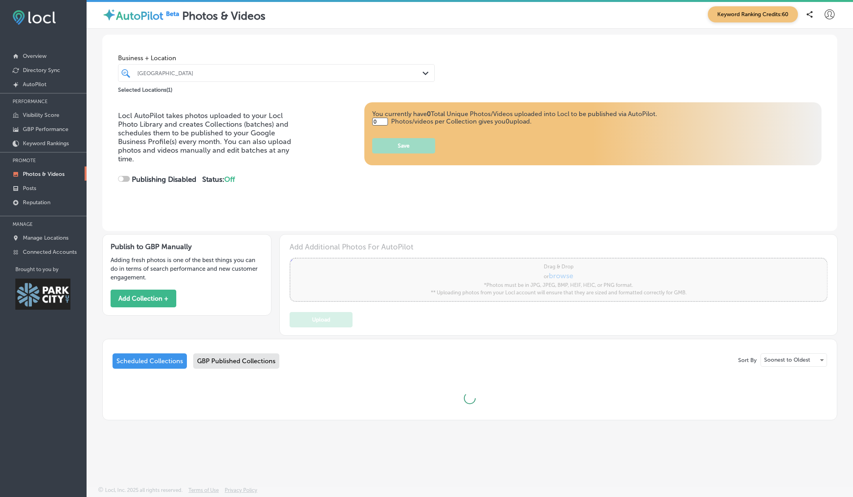
type input "5"
checkbox input "true"
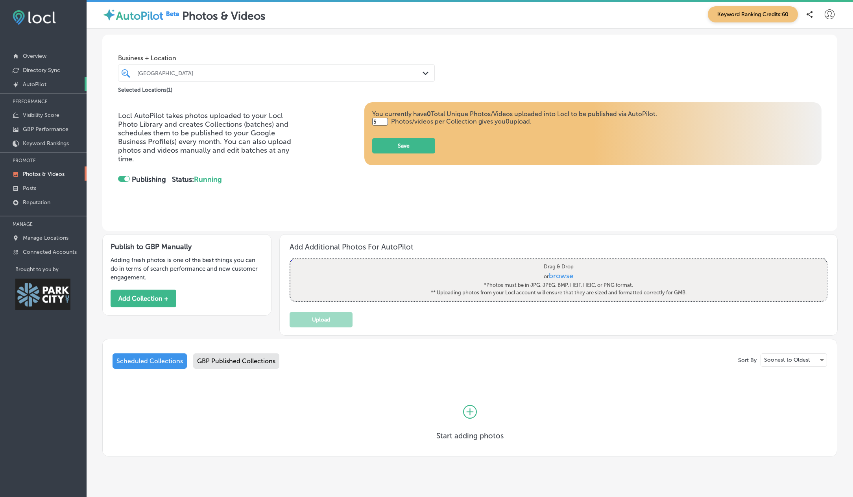
click at [34, 84] on p "AutoPilot" at bounding box center [35, 84] width 24 height 7
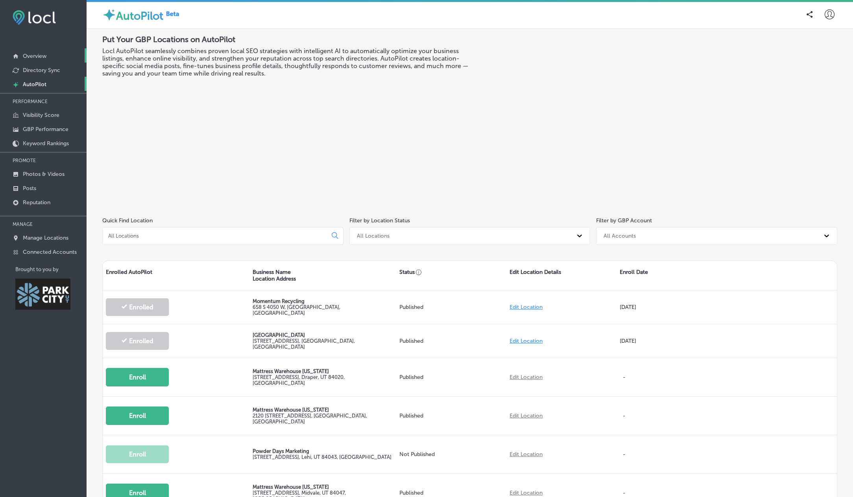
click at [32, 57] on p "Overview" at bounding box center [35, 56] width 24 height 7
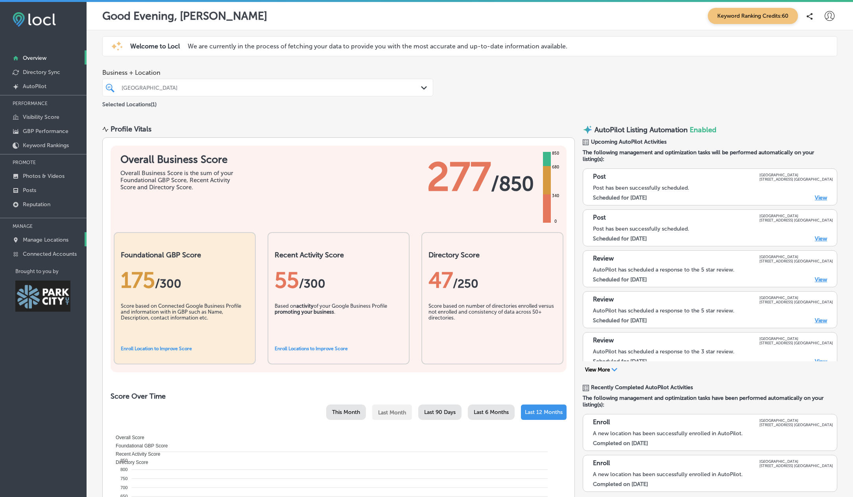
click at [36, 239] on p "Manage Locations" at bounding box center [46, 239] width 46 height 7
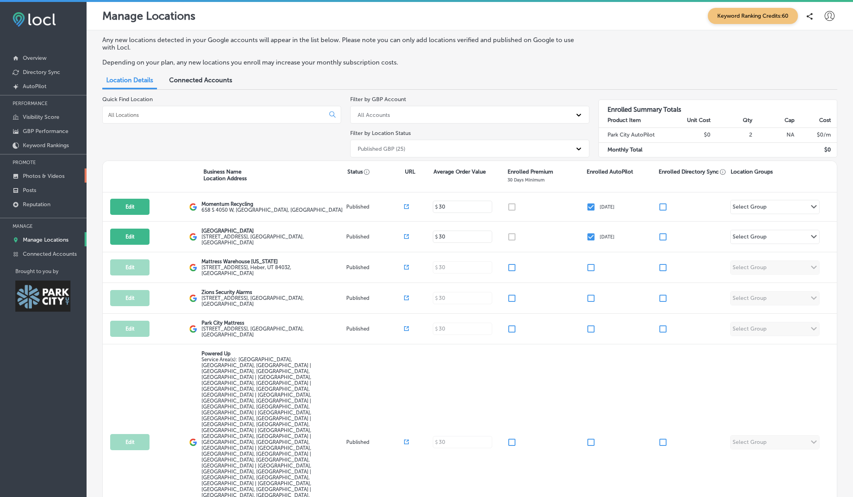
click at [29, 175] on p "Photos & Videos" at bounding box center [44, 176] width 42 height 7
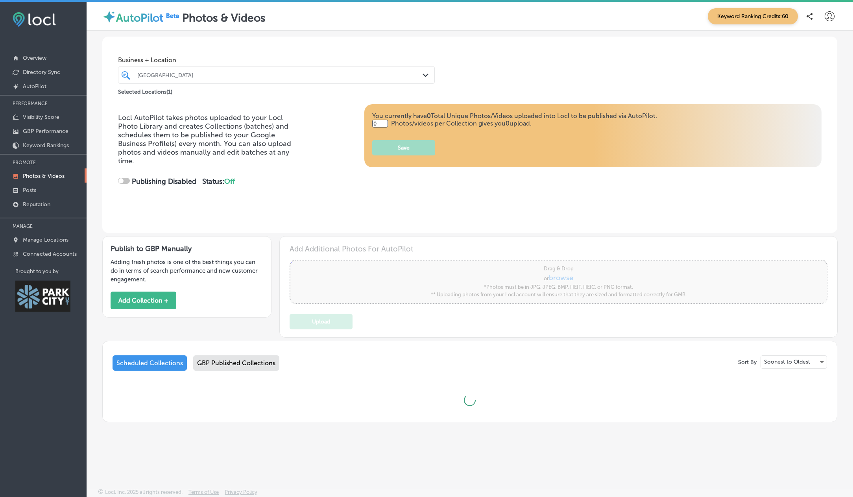
type input "5"
checkbox input "true"
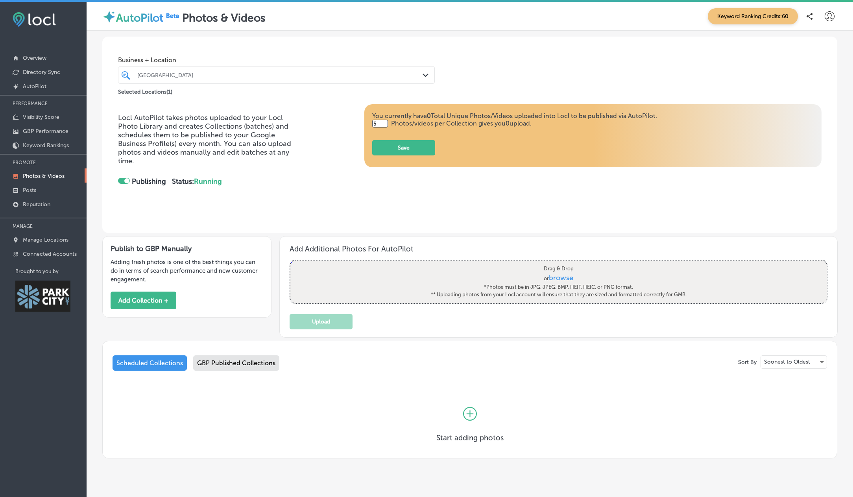
click at [558, 279] on span "browse" at bounding box center [561, 277] width 24 height 9
click at [558, 263] on input "Drag & Drop or browse *Photos must be in JPG, JPEG, BMP, HEIF, HEIC, or PNG for…" at bounding box center [558, 261] width 536 height 2
click at [488, 222] on div "Locl AutoPilot takes photos uploaded to your Locl Photo Library and creates Col…" at bounding box center [469, 168] width 735 height 129
click at [470, 214] on div "Locl AutoPilot takes photos uploaded to your Locl Photo Library and creates Col…" at bounding box center [469, 168] width 735 height 129
